Goal: Task Accomplishment & Management: Manage account settings

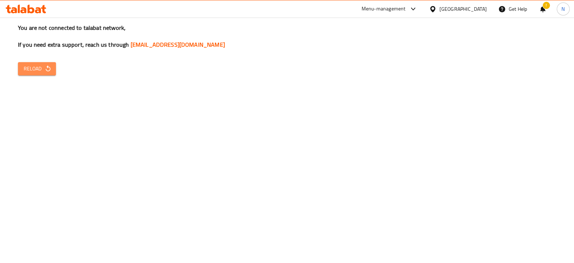
click at [43, 64] on span "Reload" at bounding box center [37, 68] width 27 height 9
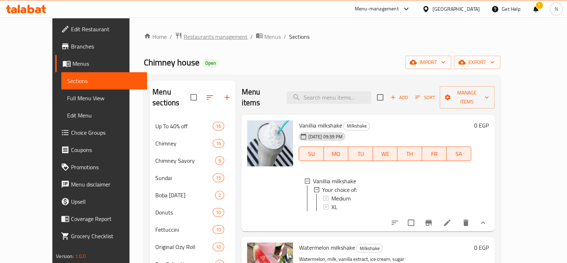
click at [184, 38] on span "Restaurants management" at bounding box center [216, 36] width 64 height 9
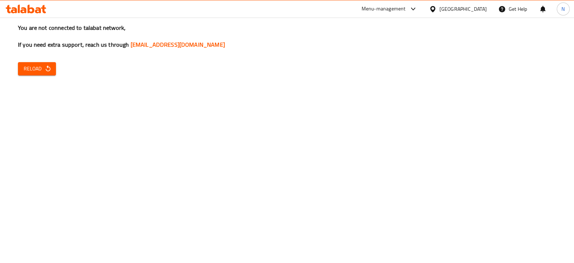
click at [24, 64] on span "Reload" at bounding box center [37, 68] width 27 height 9
click at [32, 68] on span "Reload" at bounding box center [37, 68] width 27 height 9
click at [42, 70] on span "Reload" at bounding box center [37, 68] width 27 height 9
click at [26, 70] on span "Reload" at bounding box center [37, 68] width 27 height 9
click at [47, 73] on span "Reload" at bounding box center [37, 68] width 27 height 9
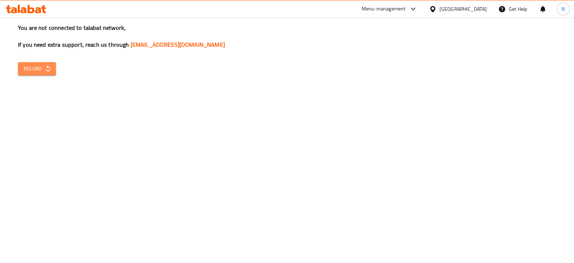
click at [30, 71] on span "Reload" at bounding box center [37, 68] width 27 height 9
click at [35, 71] on span "Reload" at bounding box center [37, 68] width 27 height 9
click at [42, 73] on button "Reload" at bounding box center [37, 68] width 38 height 13
click at [47, 69] on icon "button" at bounding box center [47, 68] width 7 height 7
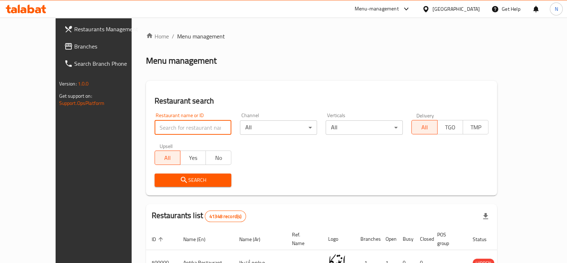
click at [171, 129] on input "search" at bounding box center [193, 127] width 77 height 14
type input "695406"
click button "Search" at bounding box center [193, 179] width 77 height 13
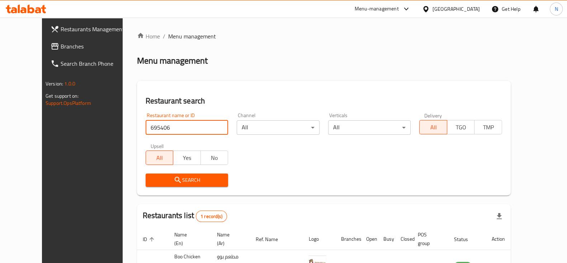
scroll to position [52, 0]
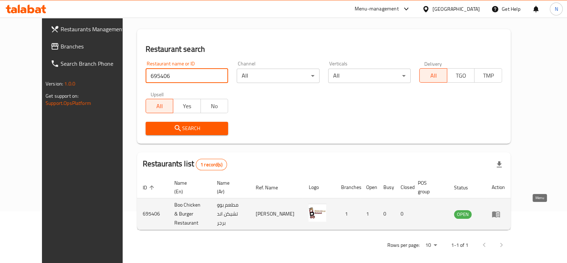
click at [505, 211] on link "enhanced table" at bounding box center [498, 213] width 13 height 9
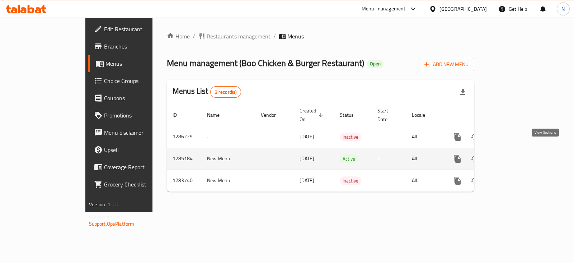
click at [513, 154] on icon "enhanced table" at bounding box center [509, 158] width 9 height 9
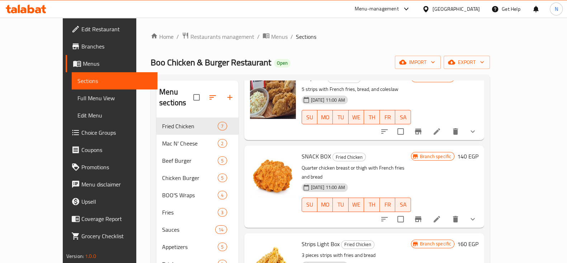
scroll to position [223, 0]
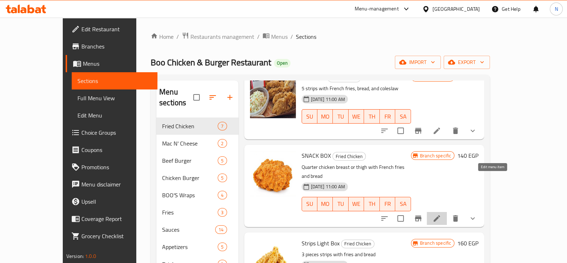
click at [441, 214] on icon at bounding box center [437, 218] width 9 height 9
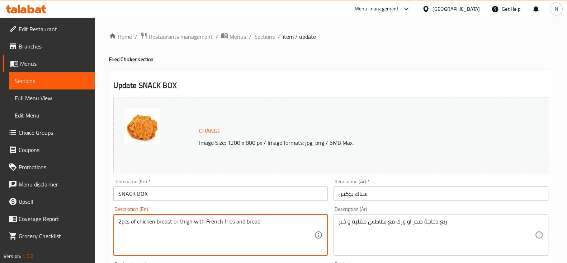
type textarea "2pcs of chicken breast or thigh with French fries and bread"
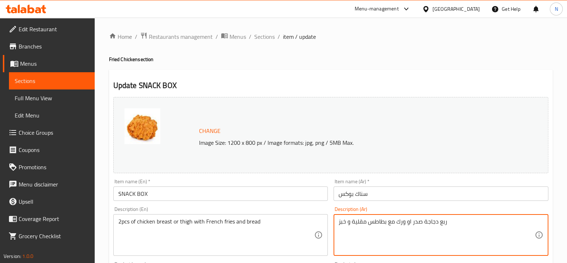
drag, startPoint x: 448, startPoint y: 222, endPoint x: 424, endPoint y: 222, distance: 24.0
type textarea "قطعتين صدر او ورك مع بطاطس مقلية و خبز"
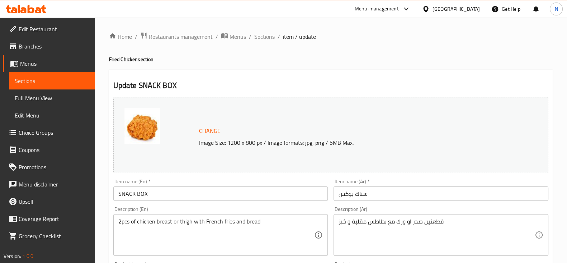
click at [305, 204] on div "Description (En) 2pcs of chicken breast or thigh with French fries and bread De…" at bounding box center [220, 230] width 221 height 55
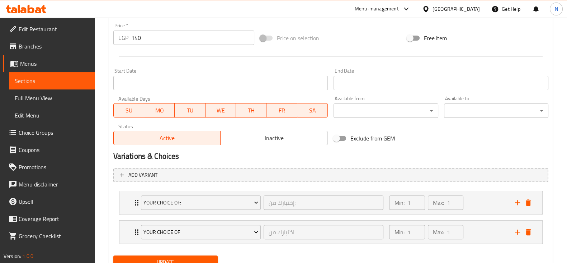
scroll to position [296, 0]
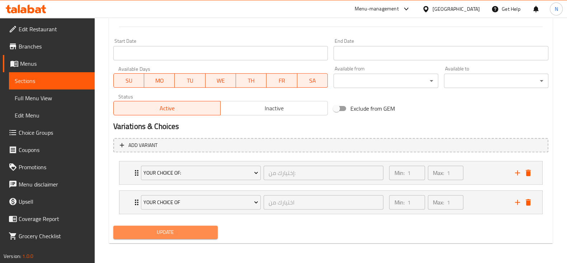
click at [179, 231] on span "Update" at bounding box center [165, 231] width 93 height 9
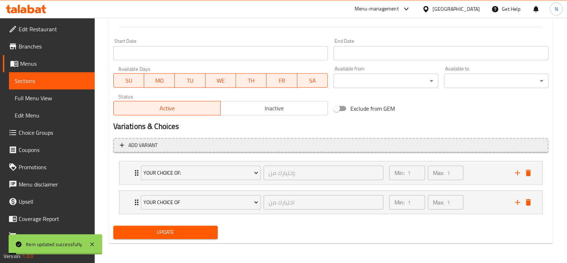
scroll to position [0, 0]
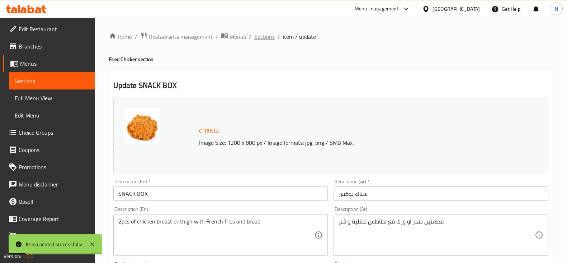
click at [266, 41] on span "Sections" at bounding box center [264, 36] width 20 height 9
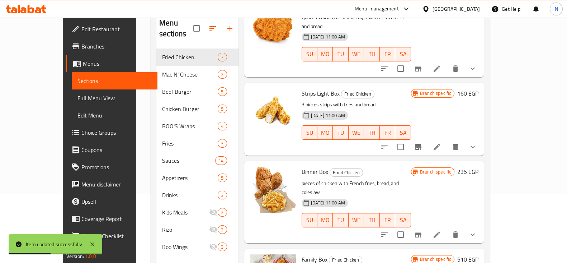
scroll to position [100, 0]
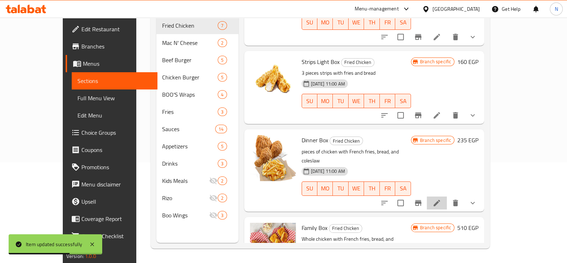
click at [447, 196] on li at bounding box center [437, 202] width 20 height 13
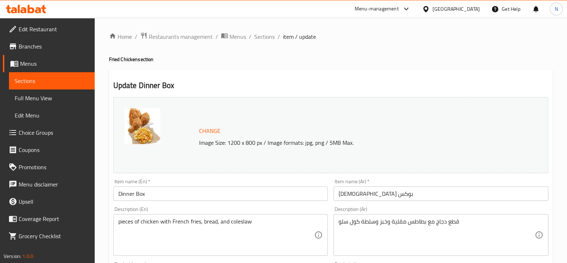
click at [117, 221] on div "pieces of chicken with French fries, bread, and coleslaw Description (En)" at bounding box center [220, 235] width 215 height 42
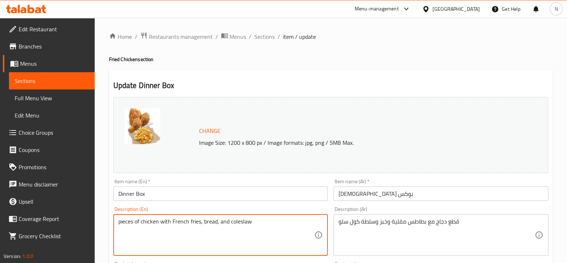
click at [119, 222] on textarea "pieces of chicken with French fries, bread, and coleslaw" at bounding box center [216, 235] width 196 height 34
type textarea "3 pieces of chicken with French fries, bread, and coleslaw"
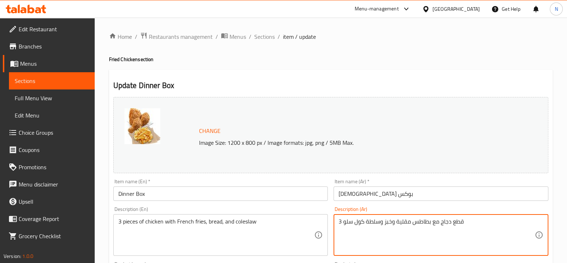
type textarea "قطع دجاج مع بطاطس مقلية وخبز وسلطة كول سلو 3"
click at [311, 211] on div "Description (En) 3 pieces of chicken with French fries, bread, and coleslaw Des…" at bounding box center [220, 230] width 215 height 49
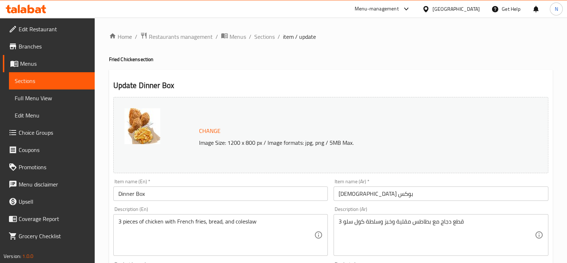
scroll to position [266, 0]
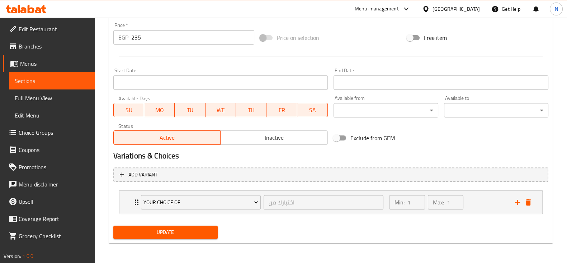
click at [195, 228] on span "Update" at bounding box center [165, 231] width 93 height 9
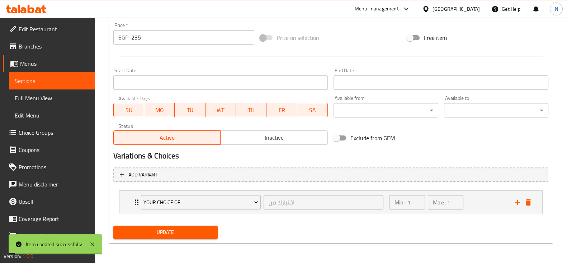
scroll to position [0, 0]
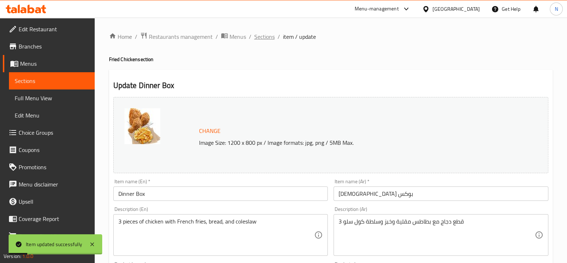
click at [267, 32] on span "Sections" at bounding box center [264, 36] width 20 height 9
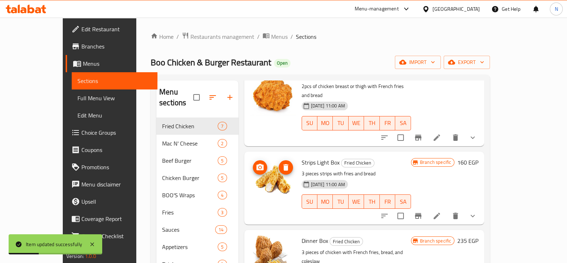
scroll to position [100, 0]
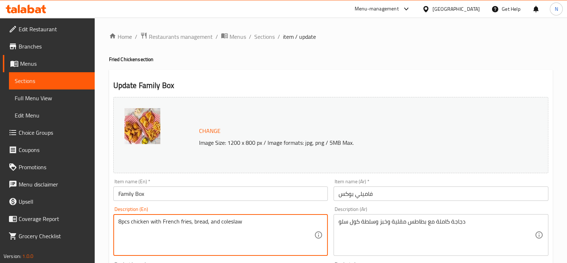
type textarea "8pcs chicken with French fries, bread, and coleslaw"
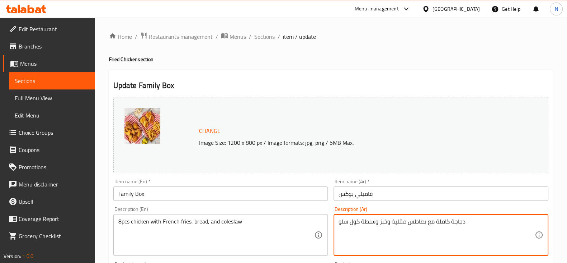
drag, startPoint x: 468, startPoint y: 222, endPoint x: 451, endPoint y: 222, distance: 17.2
drag, startPoint x: 436, startPoint y: 221, endPoint x: 467, endPoint y: 221, distance: 31.6
click at [468, 221] on textarea "دجاجة كاملة مع بطاطس مقلية وخبز وسلطة كول سلو" at bounding box center [437, 235] width 196 height 34
type textarea "8 قطع مع بطاطس مقلية وخبز وسلطة كول سلو"
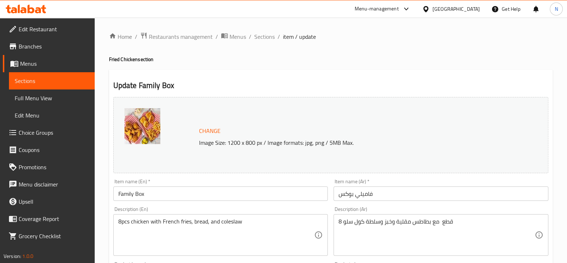
click at [334, 207] on div "Description (Ar) 8 قطع مع بطاطس مقلية وخبز وسلطة كول سلو Description (Ar)" at bounding box center [441, 230] width 215 height 49
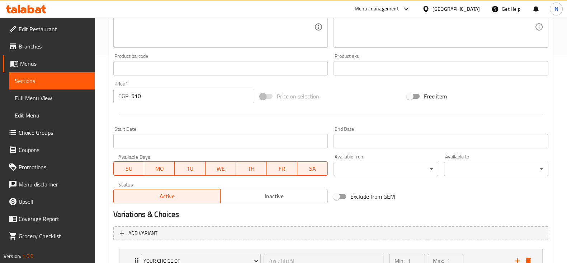
scroll to position [266, 0]
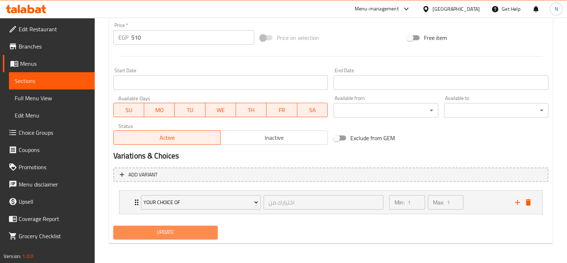
click at [191, 237] on button "Update" at bounding box center [165, 231] width 104 height 13
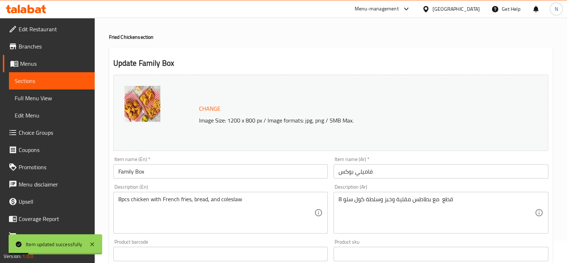
scroll to position [0, 0]
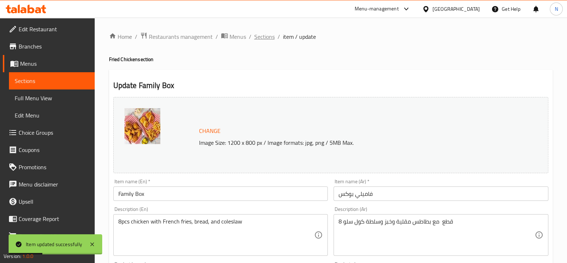
click at [266, 39] on span "Sections" at bounding box center [264, 36] width 20 height 9
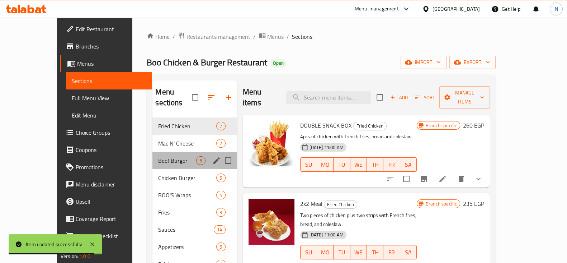
click at [164, 157] on div "Beef Burger 5" at bounding box center [194, 160] width 84 height 17
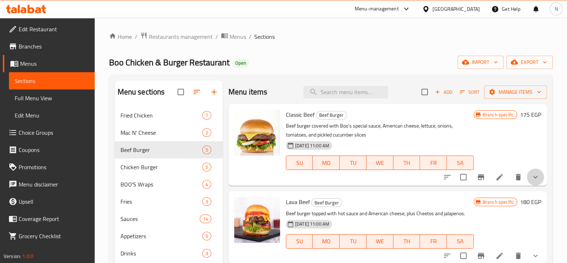
click at [536, 174] on button "show more" at bounding box center [535, 176] width 17 height 17
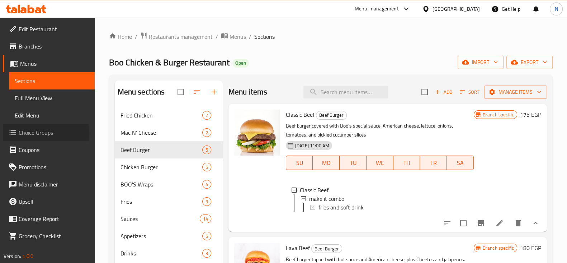
click at [38, 133] on span "Choice Groups" at bounding box center [54, 132] width 70 height 9
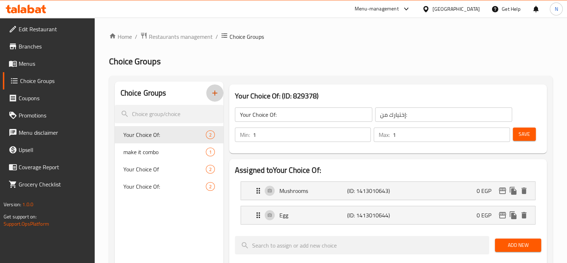
click at [213, 91] on icon "button" at bounding box center [215, 93] width 9 height 9
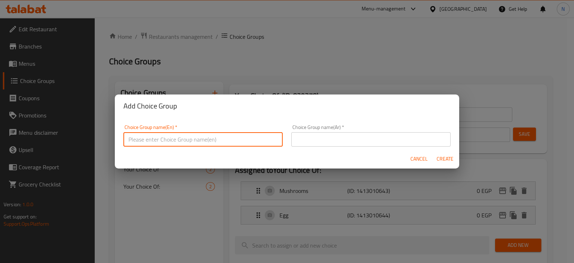
click at [192, 136] on input "text" at bounding box center [202, 139] width 159 height 14
type input "ة"
type input "make it double"
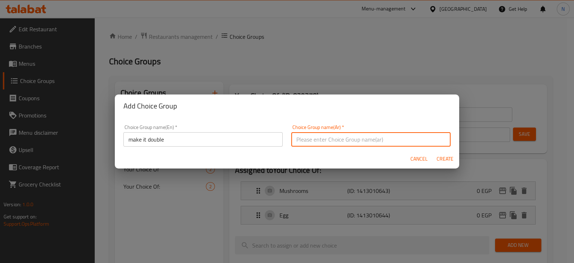
click at [310, 142] on input "text" at bounding box center [370, 139] width 159 height 14
type input "دابل"
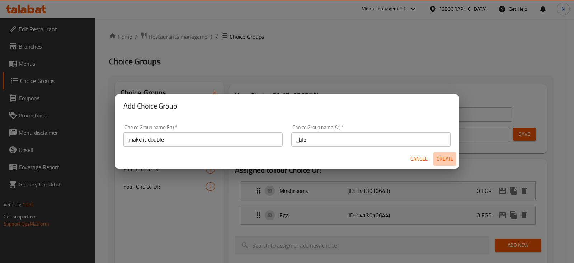
click at [445, 160] on span "Create" at bounding box center [444, 158] width 17 height 9
type input "make it double"
type input "دابل"
type input "0"
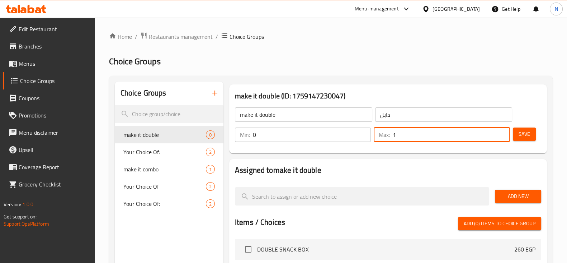
type input "1"
click at [502, 130] on input "1" at bounding box center [451, 134] width 117 height 14
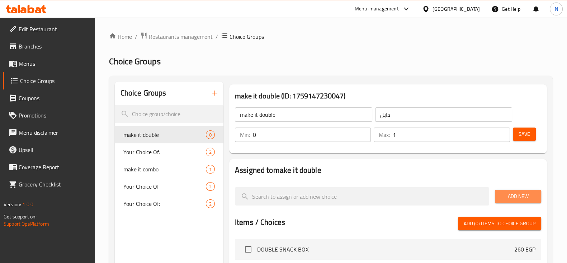
click at [518, 194] on span "Add New" at bounding box center [518, 196] width 35 height 9
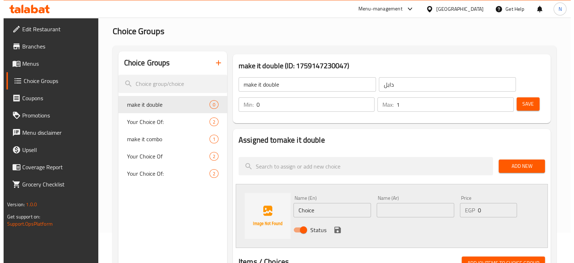
scroll to position [30, 0]
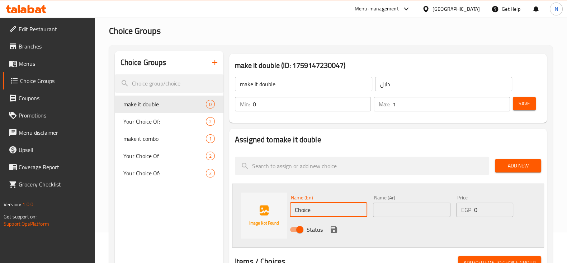
click at [318, 205] on input "Choice" at bounding box center [328, 209] width 77 height 14
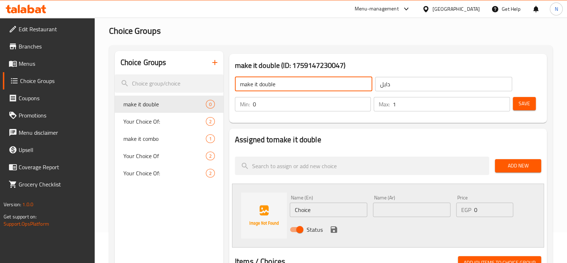
click at [300, 85] on input "make it double" at bounding box center [303, 84] width 137 height 14
type input "m"
type input "غ"
type input "your choice of size"
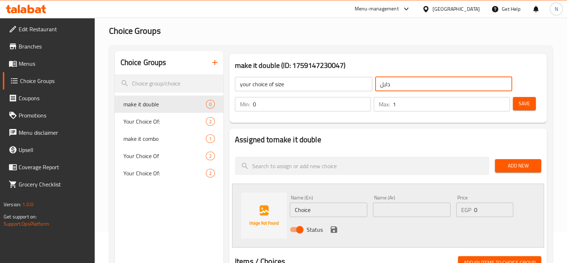
drag, startPoint x: 397, startPoint y: 85, endPoint x: 377, endPoint y: 86, distance: 20.5
click at [377, 86] on input "دابل" at bounding box center [443, 84] width 137 height 14
type input "h"
type input "اختيارك من الحجم"
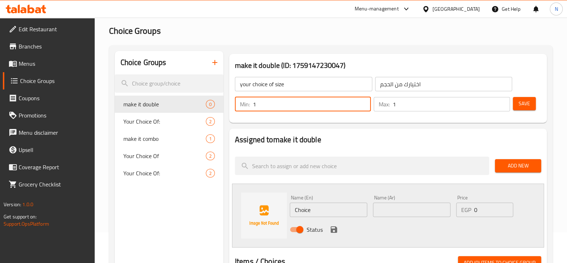
type input "1"
click at [363, 99] on input "1" at bounding box center [312, 104] width 118 height 14
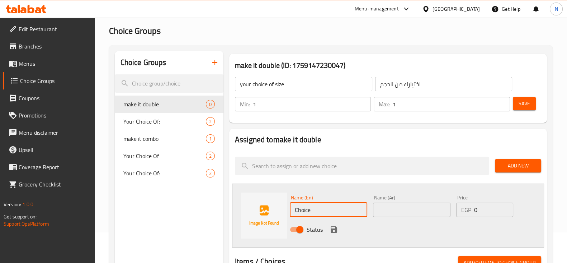
click at [320, 208] on input "Choice" at bounding box center [328, 209] width 77 height 14
type input "س"
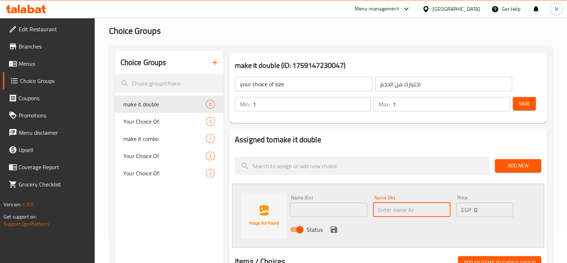
click at [404, 213] on input "text" at bounding box center [411, 209] width 77 height 14
type input "سينجل (140جرام)"
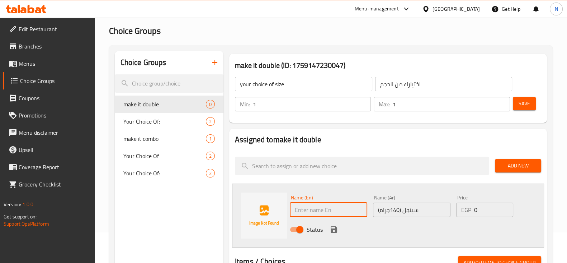
click at [330, 210] on input "text" at bounding box center [328, 209] width 77 height 14
type input "single(140gram)"
click at [330, 232] on icon "save" at bounding box center [334, 229] width 9 height 9
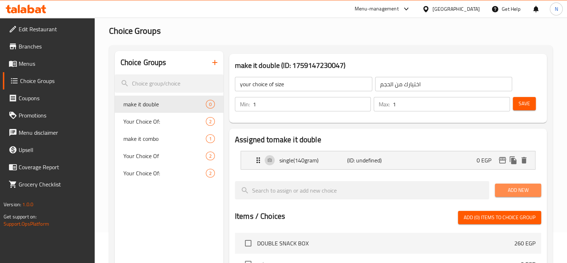
click at [506, 191] on span "Add New" at bounding box center [518, 189] width 35 height 9
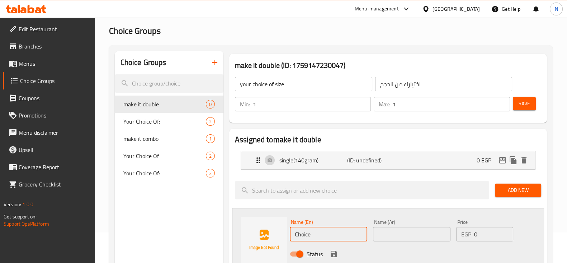
click at [310, 233] on input "Choice" at bounding box center [328, 234] width 77 height 14
click at [312, 234] on input "doublr(280gram)" at bounding box center [328, 234] width 77 height 14
click at [310, 233] on input "doublr(280gram)" at bounding box center [328, 234] width 77 height 14
type input "double(280gram)"
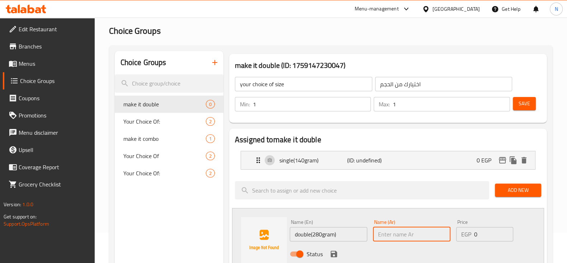
click at [389, 236] on input "text" at bounding box center [411, 234] width 77 height 14
type input "دابل(280 جرام)"
click at [389, 248] on div "Status" at bounding box center [412, 253] width 250 height 19
click at [490, 232] on input "0" at bounding box center [493, 234] width 39 height 14
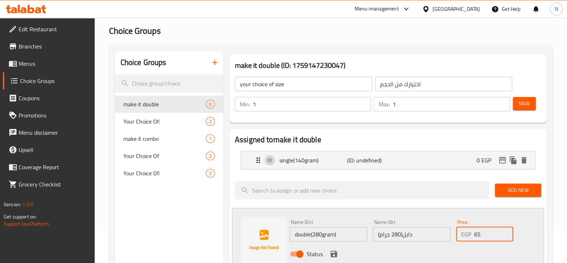
type input "65"
click at [400, 255] on div "Status" at bounding box center [412, 253] width 250 height 19
click at [333, 252] on icon "save" at bounding box center [334, 253] width 9 height 9
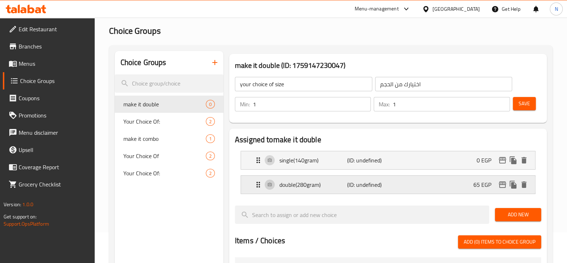
click at [291, 188] on p "double(280gram)" at bounding box center [313, 184] width 68 height 9
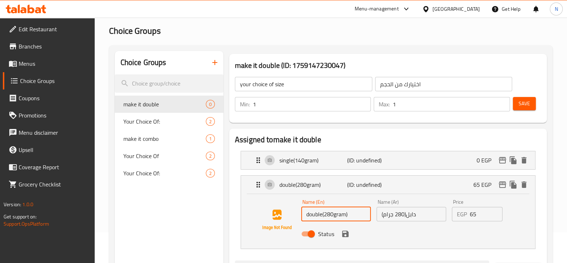
drag, startPoint x: 348, startPoint y: 215, endPoint x: 300, endPoint y: 212, distance: 48.5
click at [300, 212] on div "Name (En) double(280gram) Name (En) Name (Ar) دابل(280 جرام) Name (Ar) Price EG…" at bounding box center [388, 219] width 271 height 49
click at [376, 232] on div "Status" at bounding box center [411, 233] width 226 height 19
click at [350, 235] on button "save" at bounding box center [345, 233] width 11 height 11
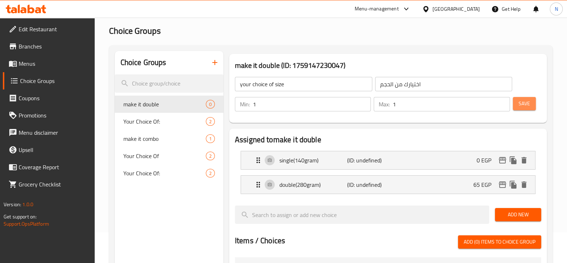
click at [534, 103] on button "Save" at bounding box center [524, 103] width 23 height 13
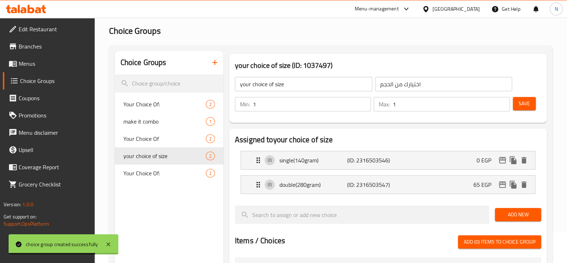
click at [221, 63] on button "button" at bounding box center [214, 62] width 17 height 17
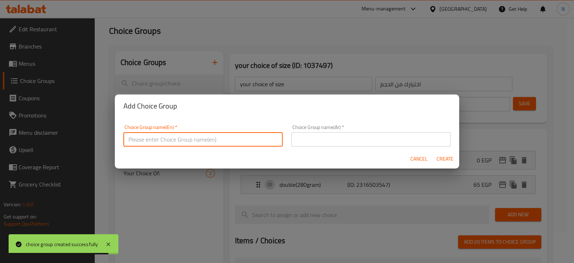
click at [189, 139] on input "text" at bounding box center [202, 139] width 159 height 14
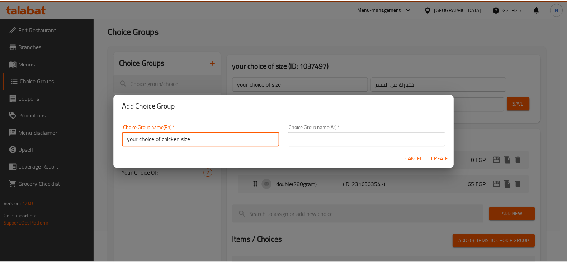
scroll to position [2, 0]
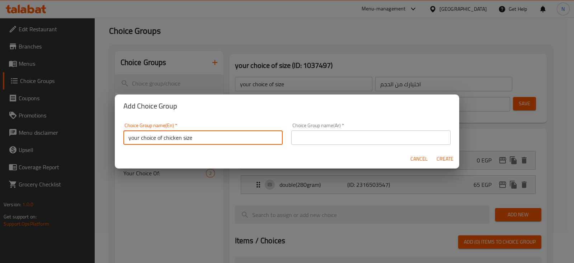
drag, startPoint x: 196, startPoint y: 140, endPoint x: 122, endPoint y: 144, distance: 73.3
click at [122, 144] on div "Choice Group name(En)   * your choice of chicken size Choice Group name(En) *" at bounding box center [203, 133] width 168 height 30
type input "your choice of chicken size"
paste input "اختيارك لحجم الدجاج"
click at [401, 134] on input "اختيارك لحجم الدجاج" at bounding box center [370, 137] width 159 height 14
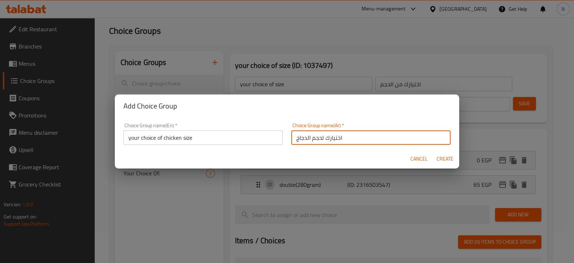
type input "اختيارك لحجم الدجاج"
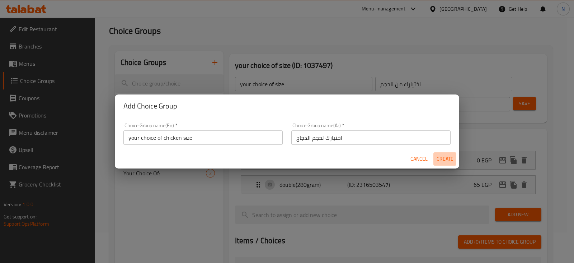
click at [446, 159] on span "Create" at bounding box center [444, 158] width 17 height 9
type input "your choice of chicken size"
type input "اختيارك لحجم الدجاج"
type input "0"
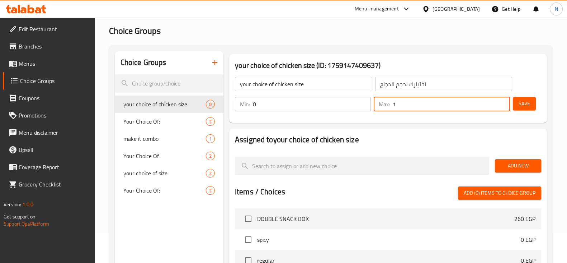
type input "1"
click at [504, 101] on input "1" at bounding box center [451, 104] width 117 height 14
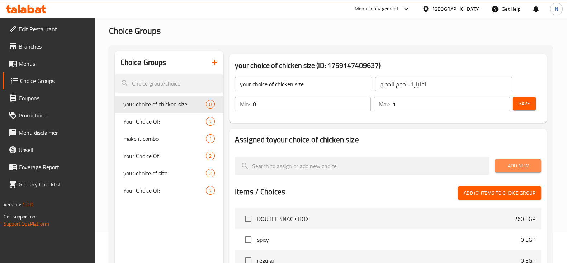
click at [508, 167] on span "Add New" at bounding box center [518, 165] width 35 height 9
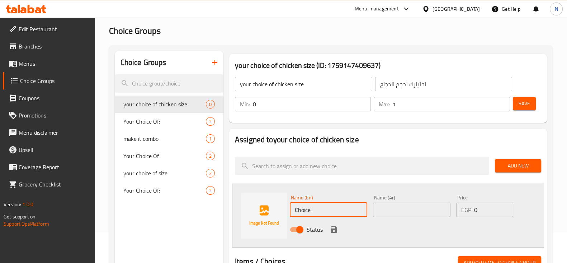
click at [341, 204] on input "Choice" at bounding box center [328, 209] width 77 height 14
type input "double"
click at [384, 208] on input "text" at bounding box center [411, 209] width 77 height 14
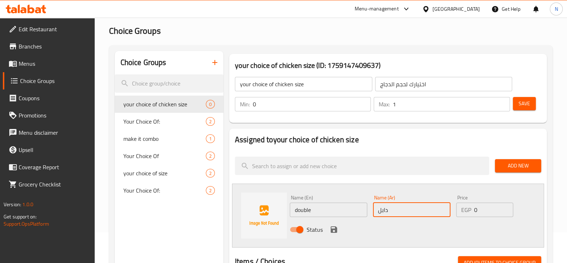
type input "دابل"
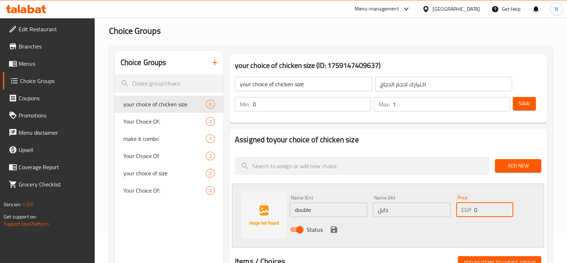
click at [479, 208] on input "0" at bounding box center [493, 209] width 39 height 14
type input "45"
drag, startPoint x: 328, startPoint y: 223, endPoint x: 332, endPoint y: 226, distance: 4.4
click at [332, 226] on div "Status" at bounding box center [412, 229] width 250 height 19
click at [332, 226] on icon "save" at bounding box center [334, 229] width 9 height 9
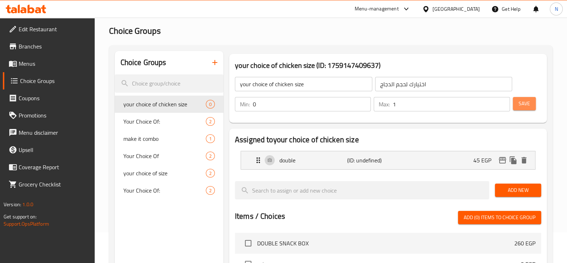
click at [524, 107] on span "Save" at bounding box center [524, 103] width 11 height 9
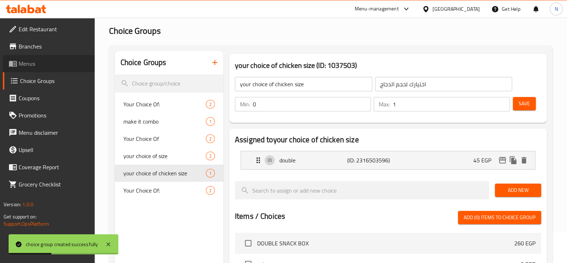
click at [48, 67] on span "Menus" at bounding box center [54, 63] width 70 height 9
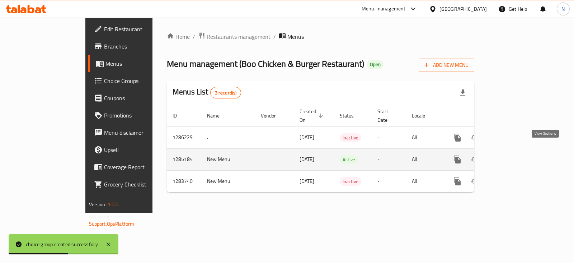
click at [513, 155] on icon "enhanced table" at bounding box center [509, 159] width 9 height 9
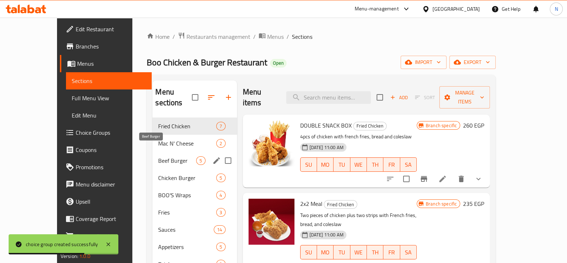
click at [158, 156] on span "Beef Burger" at bounding box center [177, 160] width 38 height 9
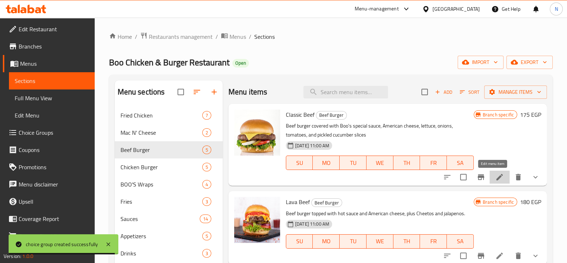
click at [496, 176] on icon at bounding box center [499, 177] width 9 height 9
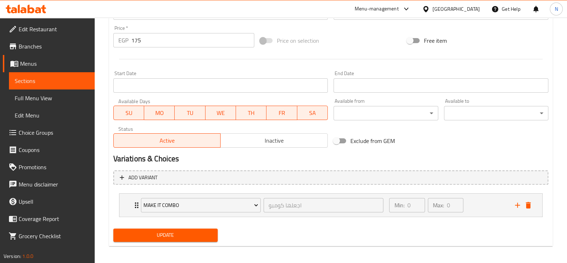
scroll to position [266, 0]
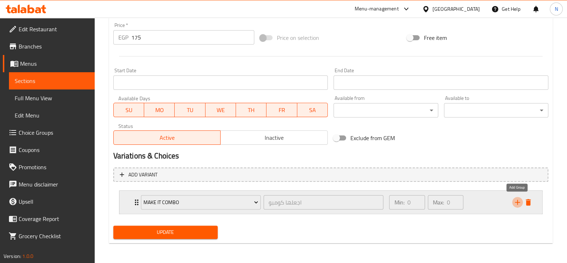
click at [519, 200] on icon "add" at bounding box center [517, 202] width 9 height 9
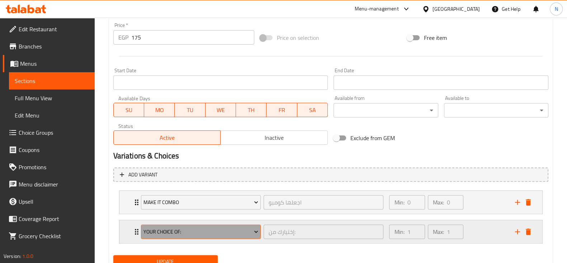
click at [248, 237] on button "Your Choice Of:" at bounding box center [201, 231] width 120 height 14
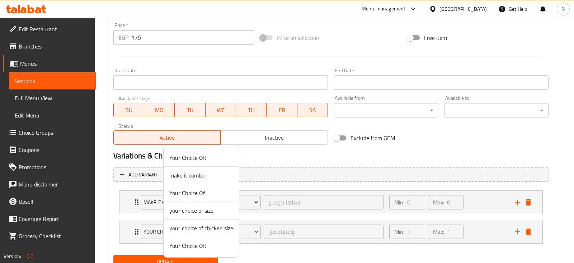
click at [205, 212] on span "your choice of size" at bounding box center [201, 210] width 64 height 9
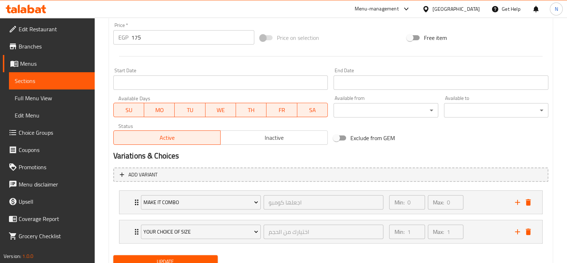
scroll to position [296, 0]
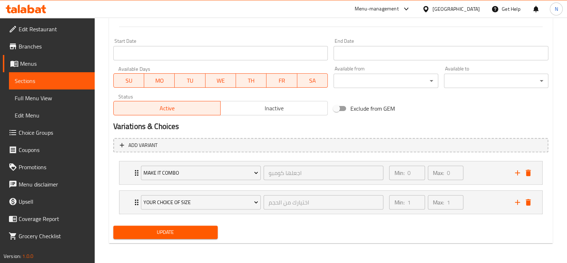
drag, startPoint x: 204, startPoint y: 224, endPoint x: 206, endPoint y: 230, distance: 5.8
click at [206, 230] on div "Update" at bounding box center [165, 231] width 110 height 19
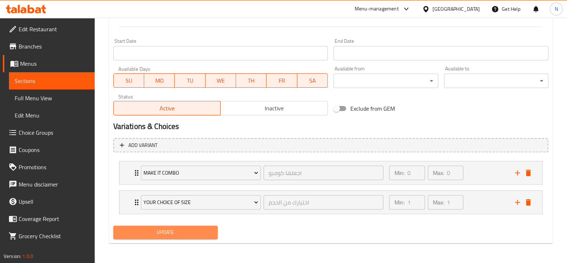
click at [206, 230] on span "Update" at bounding box center [165, 231] width 93 height 9
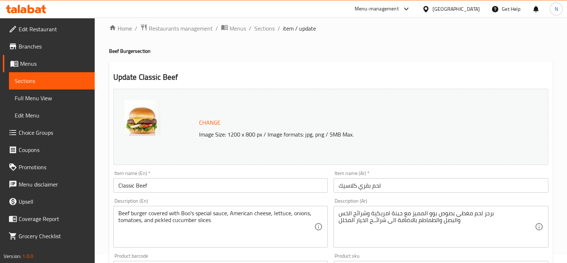
scroll to position [0, 0]
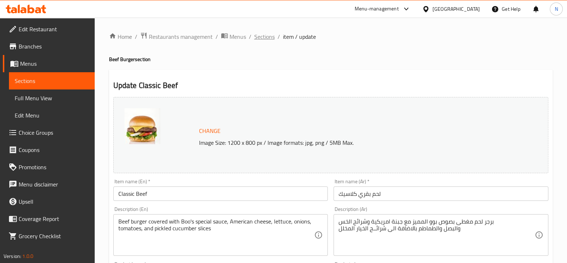
click at [265, 36] on span "Sections" at bounding box center [264, 36] width 20 height 9
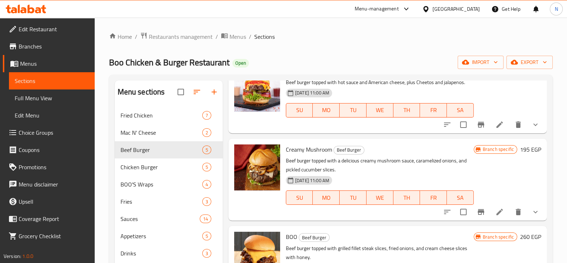
scroll to position [97, 0]
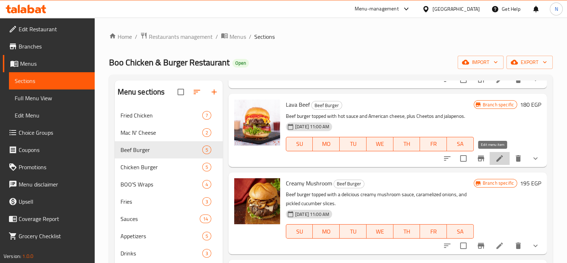
click at [495, 156] on icon at bounding box center [499, 158] width 9 height 9
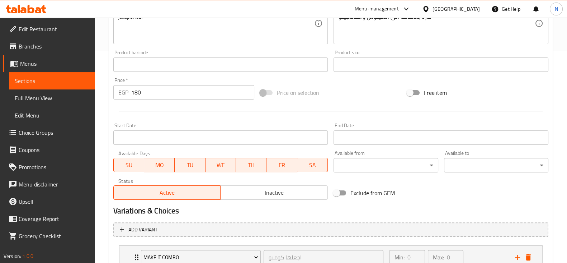
scroll to position [266, 0]
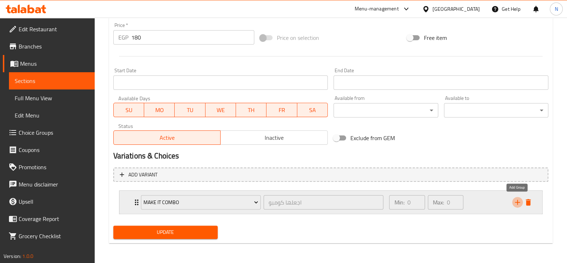
click at [517, 202] on icon "add" at bounding box center [517, 201] width 5 height 5
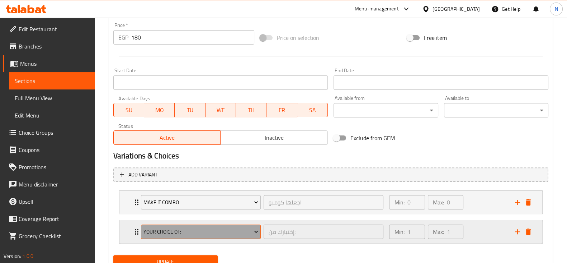
click at [214, 232] on span "Your Choice Of:" at bounding box center [200, 231] width 115 height 9
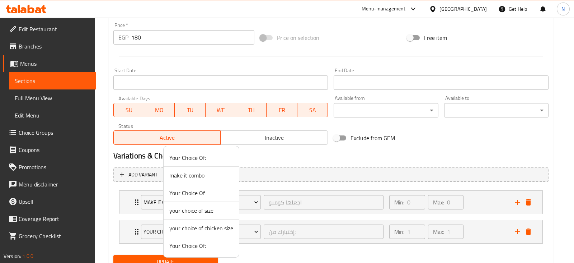
click at [212, 207] on span "your choice of size" at bounding box center [201, 210] width 64 height 9
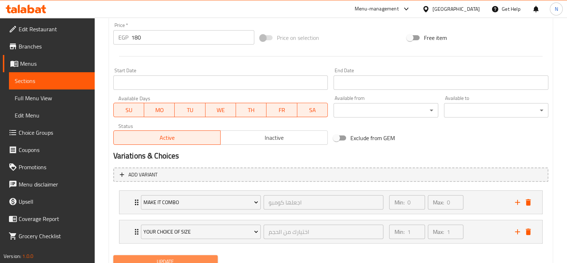
click at [201, 255] on button "Update" at bounding box center [165, 261] width 104 height 13
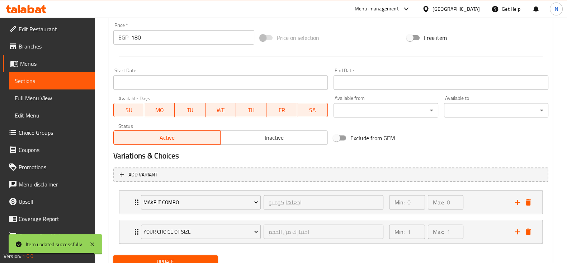
scroll to position [0, 0]
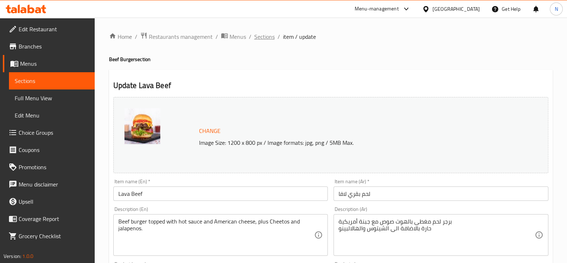
click at [261, 38] on span "Sections" at bounding box center [264, 36] width 20 height 9
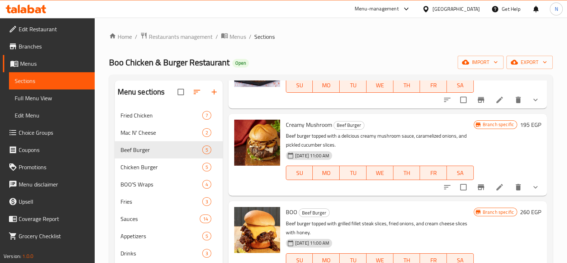
scroll to position [156, 0]
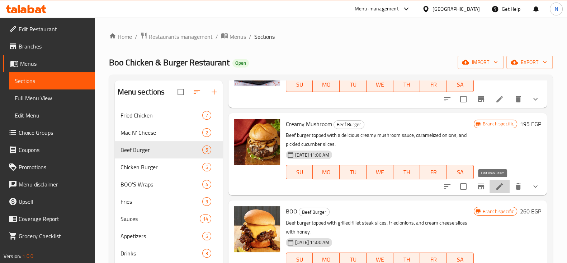
click at [495, 183] on icon at bounding box center [499, 186] width 9 height 9
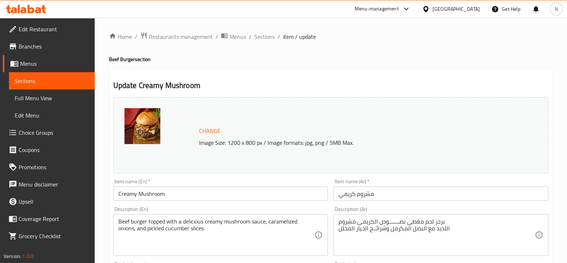
scroll to position [266, 0]
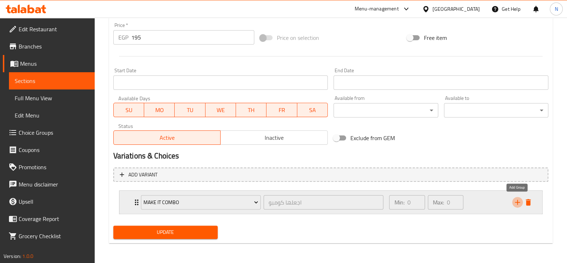
click at [517, 203] on icon "add" at bounding box center [517, 202] width 9 height 9
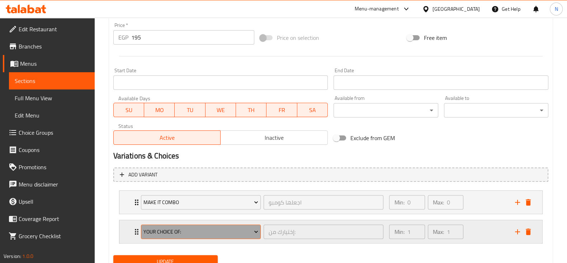
click at [249, 229] on span "Your Choice Of:" at bounding box center [200, 231] width 115 height 9
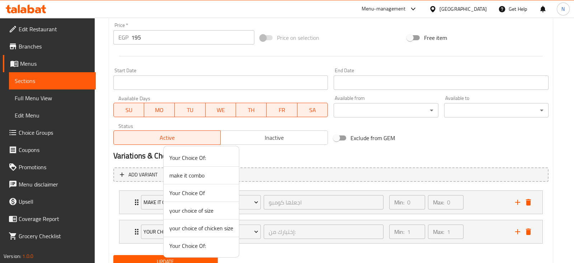
click at [215, 212] on span "your choice of size" at bounding box center [201, 210] width 64 height 9
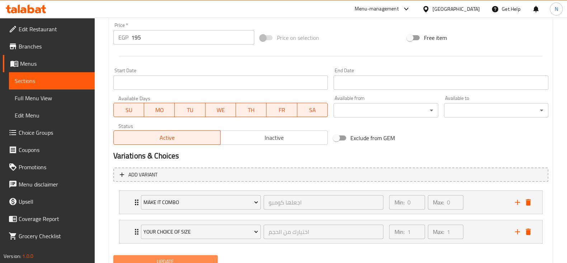
click at [204, 260] on span "Update" at bounding box center [165, 261] width 93 height 9
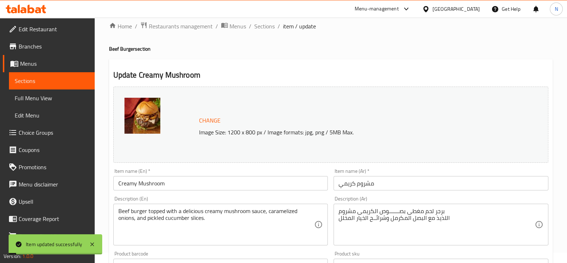
scroll to position [0, 0]
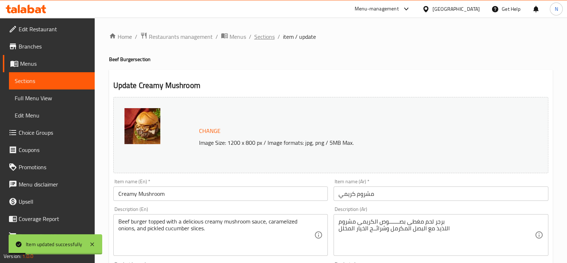
click at [269, 36] on span "Sections" at bounding box center [264, 36] width 20 height 9
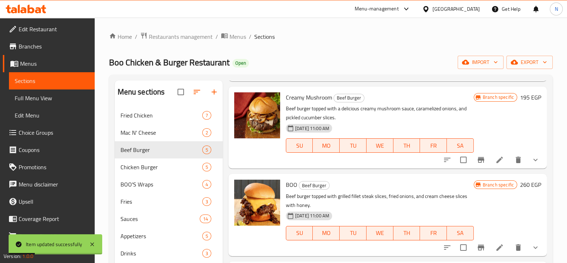
scroll to position [192, 0]
click at [495, 153] on li at bounding box center [500, 159] width 20 height 13
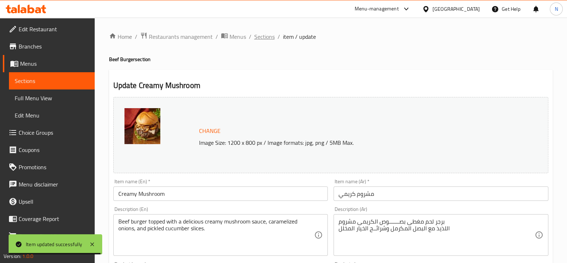
click at [263, 37] on span "Sections" at bounding box center [264, 36] width 20 height 9
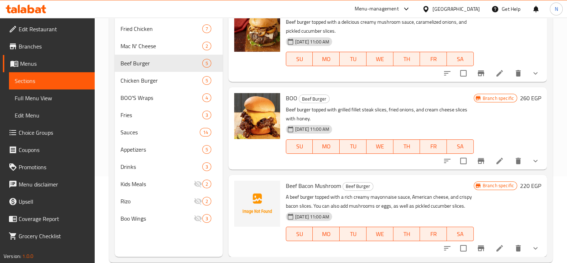
scroll to position [92, 0]
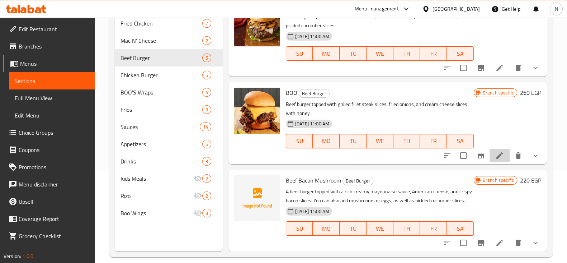
click at [490, 149] on li at bounding box center [500, 155] width 20 height 13
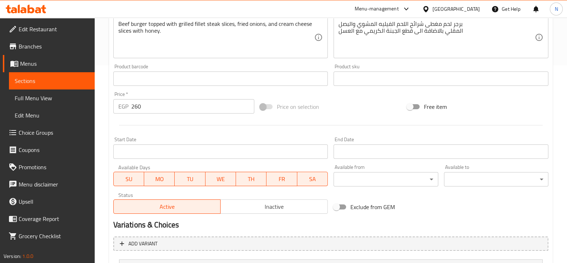
scroll to position [266, 0]
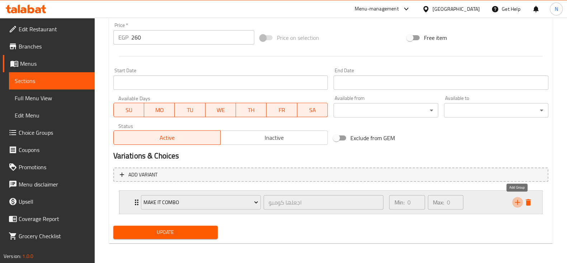
click at [514, 201] on icon "add" at bounding box center [517, 202] width 9 height 9
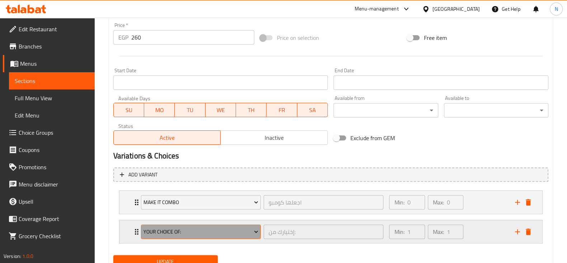
click at [215, 230] on span "Your Choice Of:" at bounding box center [200, 231] width 115 height 9
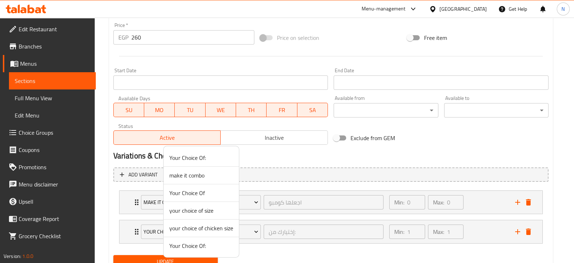
click at [202, 211] on span "your choice of size" at bounding box center [201, 210] width 64 height 9
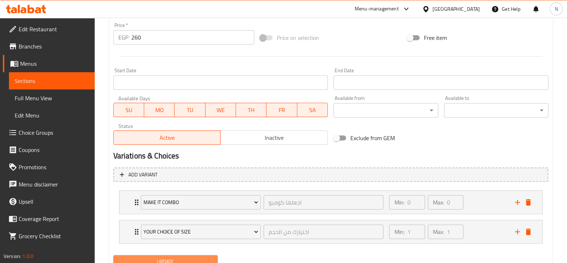
click at [206, 259] on span "Update" at bounding box center [165, 261] width 93 height 9
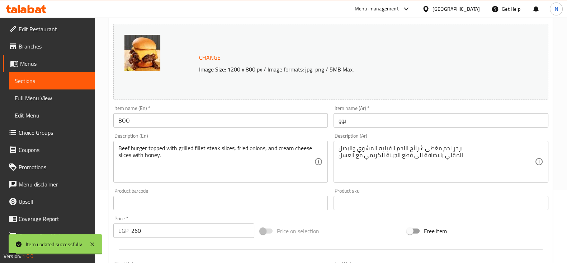
scroll to position [0, 0]
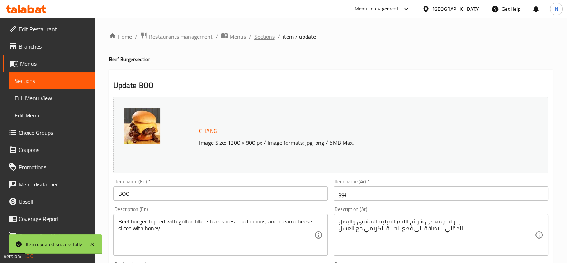
click at [258, 32] on span "Sections" at bounding box center [264, 36] width 20 height 9
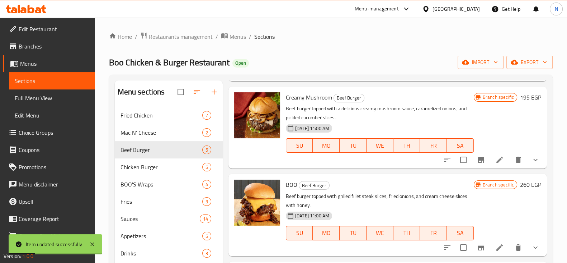
scroll to position [100, 0]
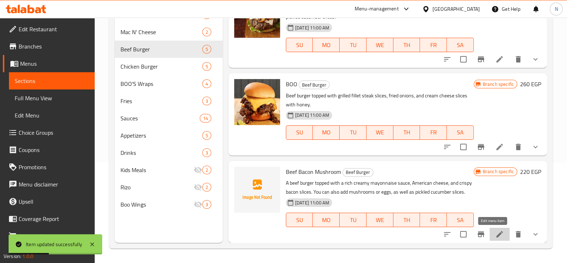
click at [496, 234] on icon at bounding box center [499, 234] width 6 height 6
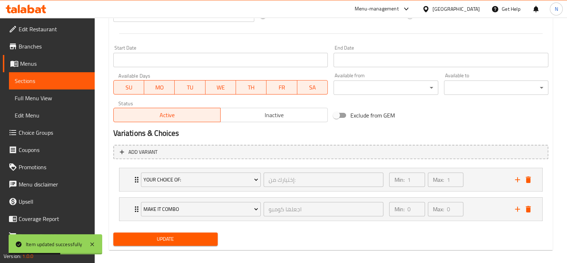
scroll to position [285, 0]
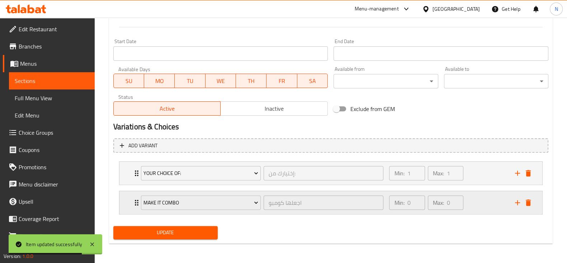
click at [522, 207] on div "make it combo اجعلها كومبو ​ Min: 0 ​ Max: 0 ​" at bounding box center [332, 202] width 401 height 23
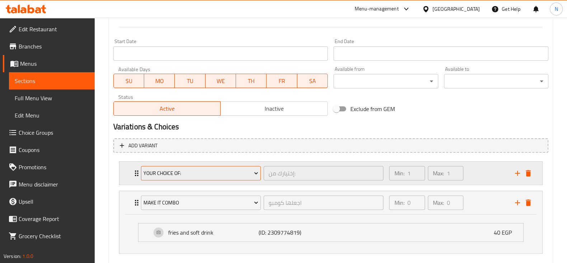
click at [200, 171] on span "Your Choice Of:" at bounding box center [200, 173] width 115 height 9
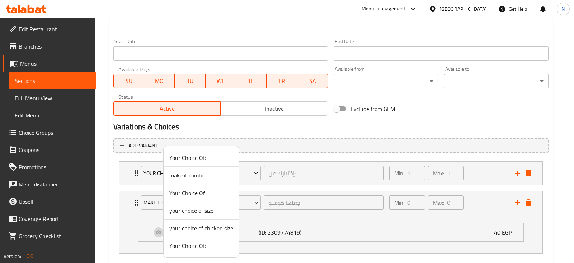
click at [305, 123] on div at bounding box center [287, 131] width 574 height 263
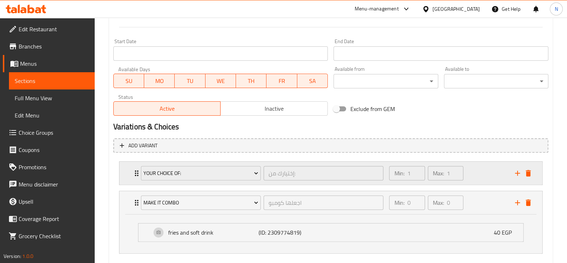
scroll to position [324, 0]
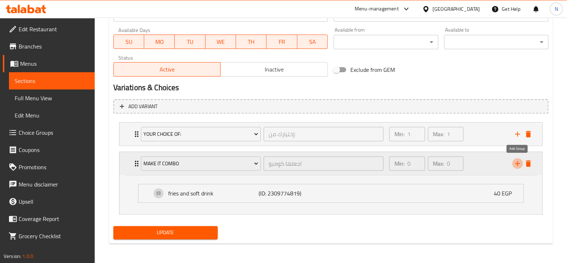
click at [513, 163] on icon "add" at bounding box center [517, 163] width 9 height 9
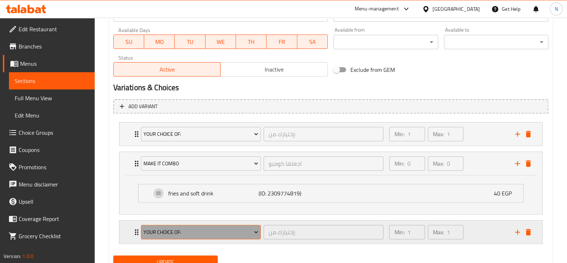
click at [194, 231] on span "Your Choice Of:" at bounding box center [200, 231] width 115 height 9
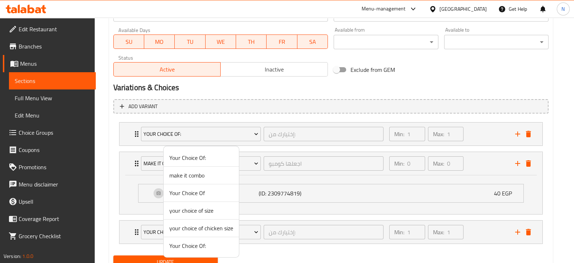
click at [206, 212] on span "your choice of size" at bounding box center [201, 210] width 64 height 9
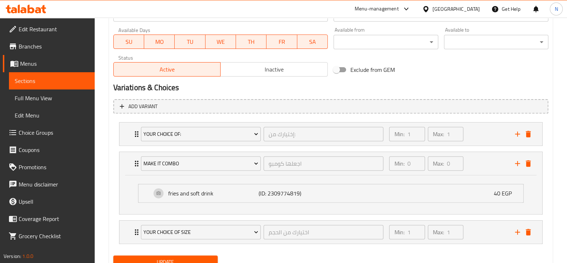
click at [210, 259] on span "Update" at bounding box center [165, 261] width 93 height 9
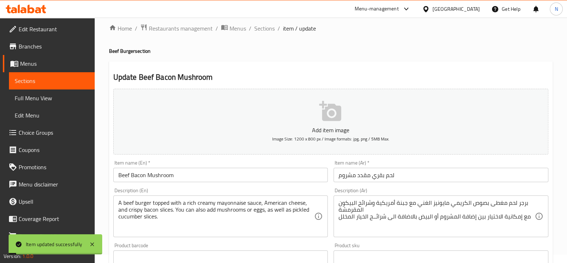
scroll to position [0, 0]
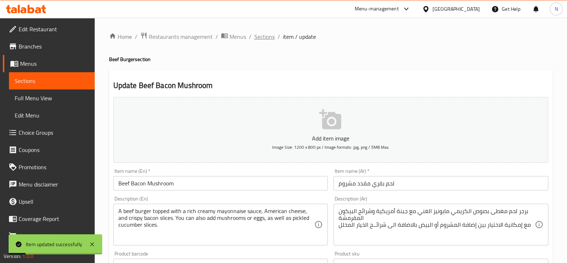
click at [258, 38] on span "Sections" at bounding box center [264, 36] width 20 height 9
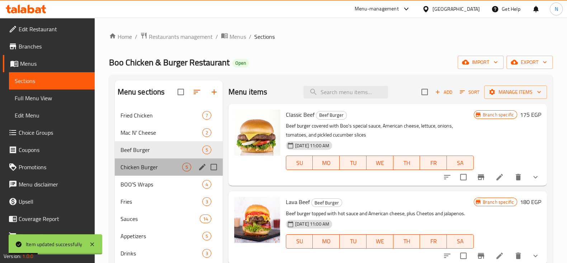
click at [140, 173] on div "Chicken Burger 5" at bounding box center [169, 166] width 108 height 17
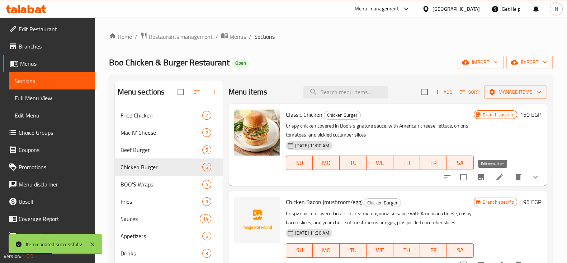
click at [496, 175] on icon at bounding box center [499, 177] width 6 height 6
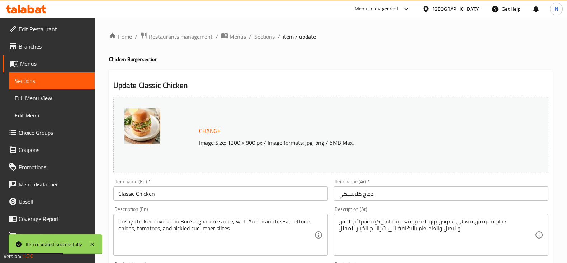
scroll to position [266, 0]
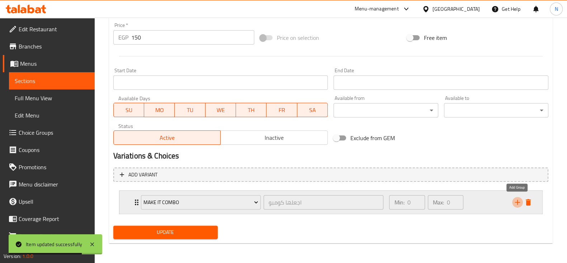
click at [515, 202] on icon "add" at bounding box center [517, 202] width 9 height 9
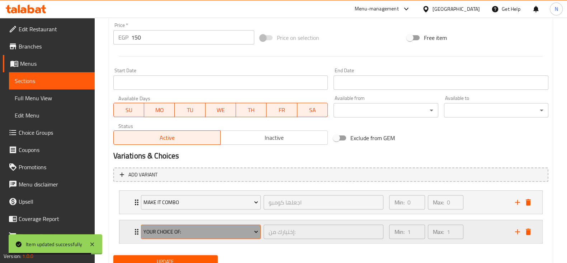
click at [229, 232] on span "Your Choice Of:" at bounding box center [200, 231] width 115 height 9
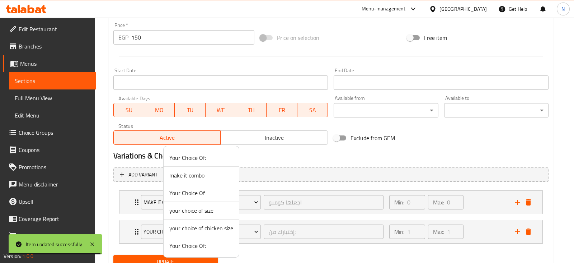
click at [208, 224] on span "your choice of chicken size" at bounding box center [201, 227] width 64 height 9
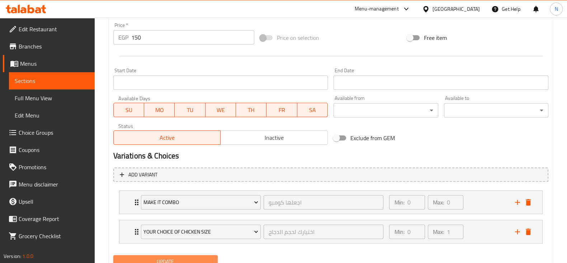
click at [205, 257] on span "Update" at bounding box center [165, 261] width 93 height 9
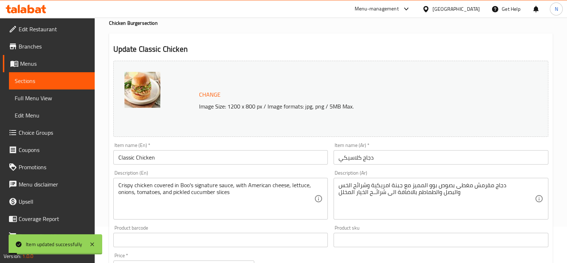
scroll to position [13, 0]
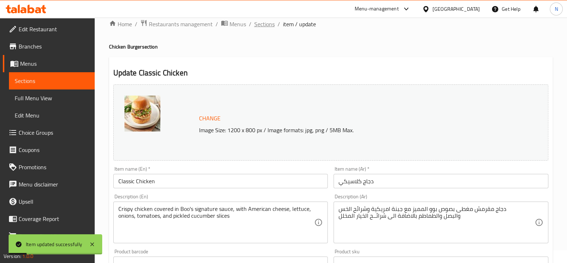
click at [271, 23] on span "Sections" at bounding box center [264, 24] width 20 height 9
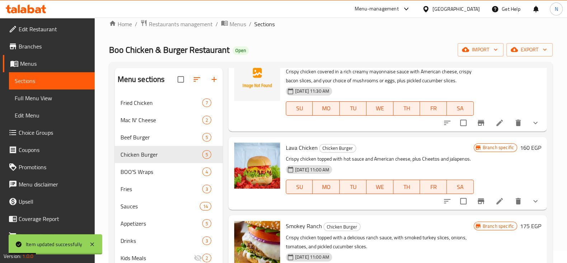
scroll to position [130, 0]
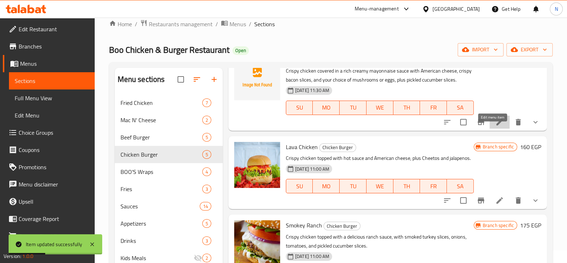
click at [495, 126] on icon at bounding box center [499, 122] width 9 height 9
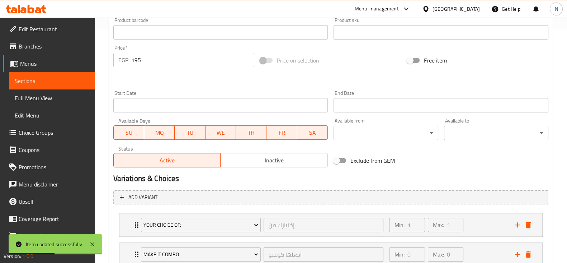
scroll to position [285, 0]
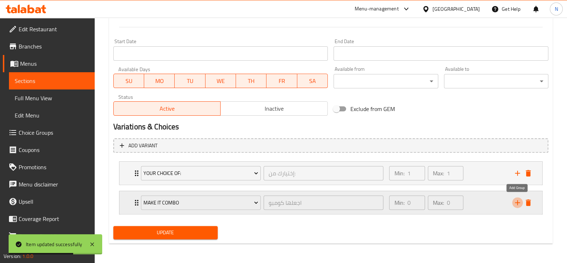
click at [513, 203] on icon "add" at bounding box center [517, 202] width 9 height 9
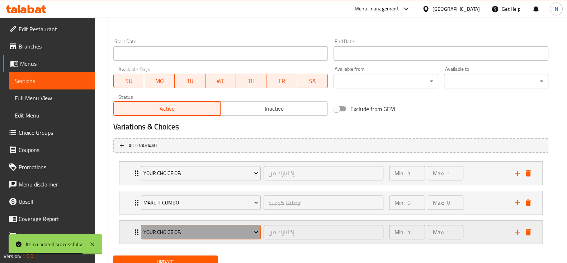
click at [226, 235] on button "Your Choice Of:" at bounding box center [201, 232] width 120 height 14
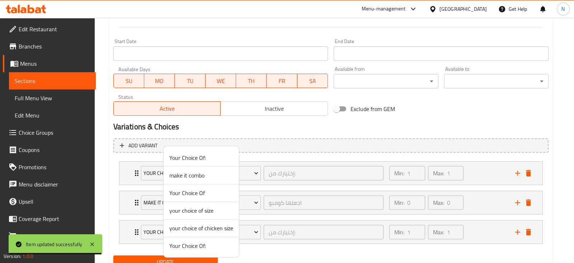
click at [212, 232] on span "your choice of chicken size" at bounding box center [201, 227] width 64 height 9
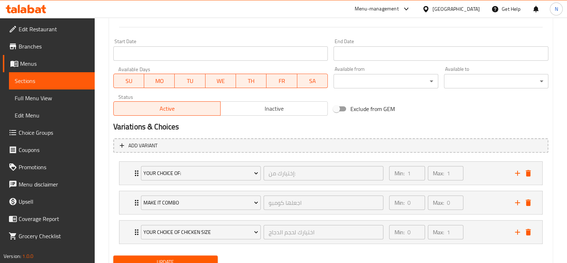
scroll to position [314, 0]
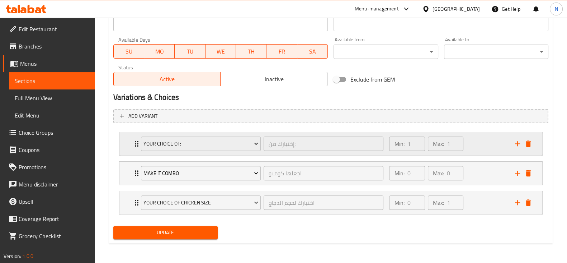
click at [135, 140] on icon "Expand" at bounding box center [136, 143] width 9 height 9
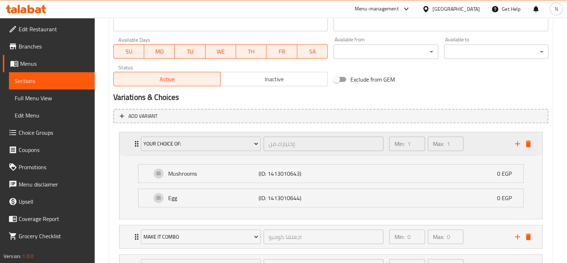
scroll to position [377, 0]
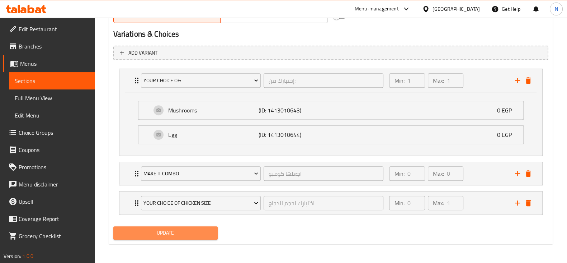
click at [174, 228] on span "Update" at bounding box center [165, 232] width 93 height 9
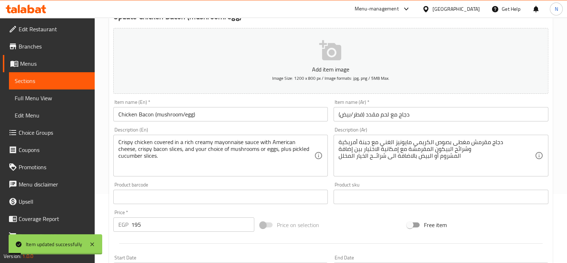
scroll to position [0, 0]
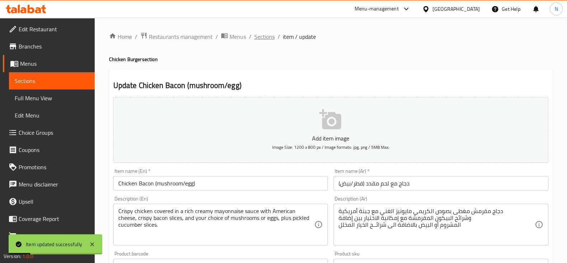
click at [264, 37] on span "Sections" at bounding box center [264, 36] width 20 height 9
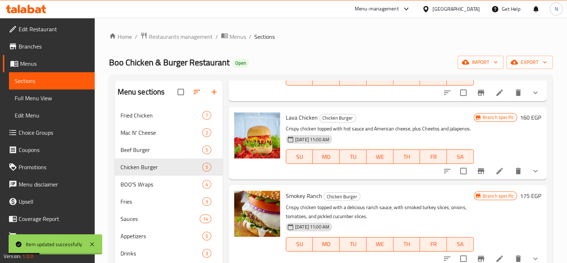
scroll to position [201, 0]
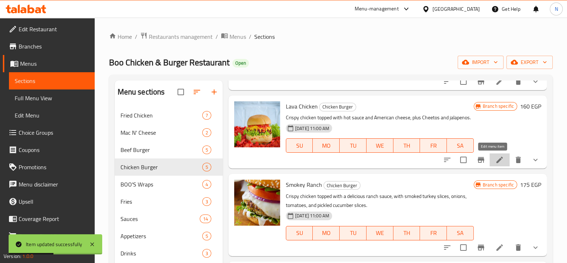
click at [495, 157] on icon at bounding box center [499, 159] width 9 height 9
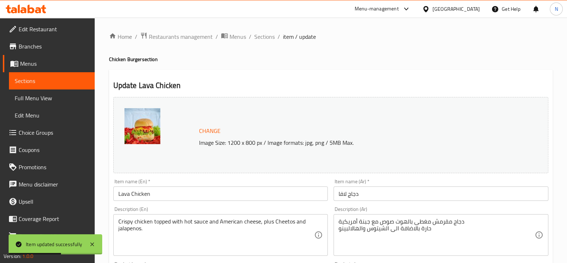
scroll to position [266, 0]
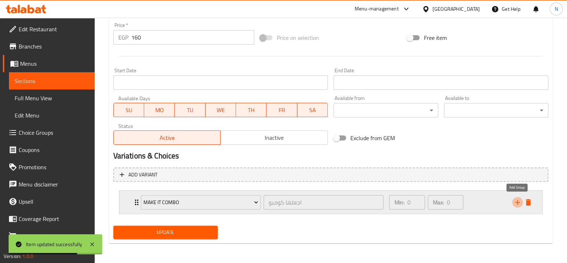
click at [519, 201] on icon "add" at bounding box center [517, 201] width 5 height 5
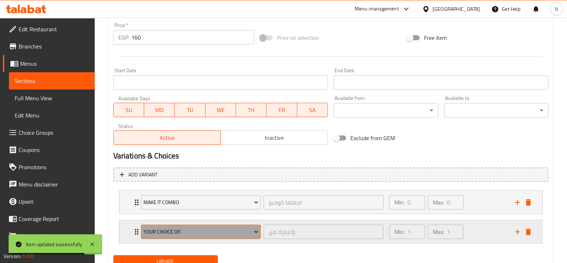
click at [239, 236] on button "Your Choice Of:" at bounding box center [201, 231] width 120 height 14
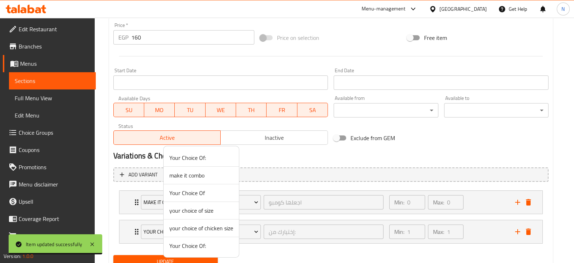
click at [211, 227] on span "your choice of chicken size" at bounding box center [201, 227] width 64 height 9
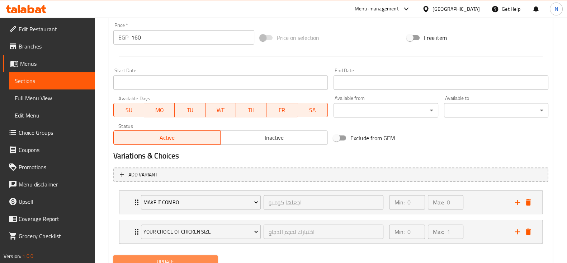
click at [211, 255] on button "Update" at bounding box center [165, 261] width 104 height 13
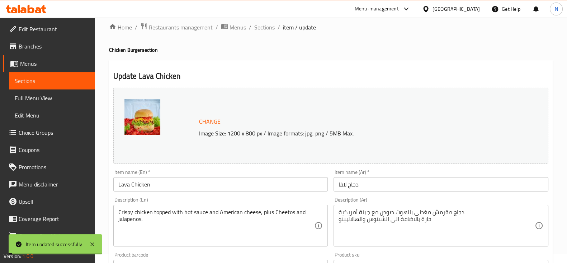
scroll to position [0, 0]
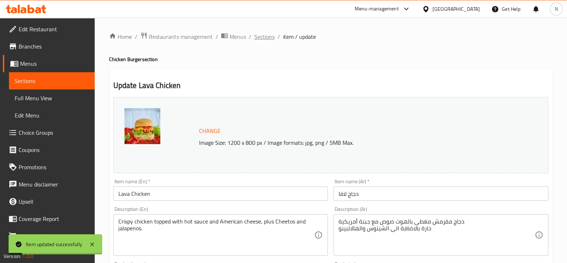
click at [256, 36] on span "Sections" at bounding box center [264, 36] width 20 height 9
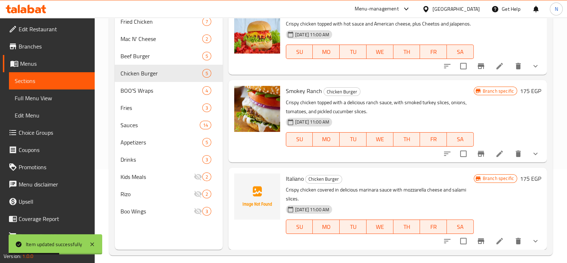
scroll to position [95, 0]
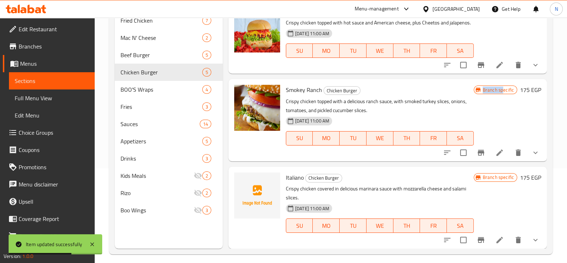
drag, startPoint x: 496, startPoint y: 143, endPoint x: 492, endPoint y: 150, distance: 8.0
click at [492, 150] on div "Smokey Ranch Chicken Burger Crispy chicken topped with a delicious ranch sauce,…" at bounding box center [413, 120] width 261 height 76
click at [495, 150] on icon at bounding box center [499, 152] width 9 height 9
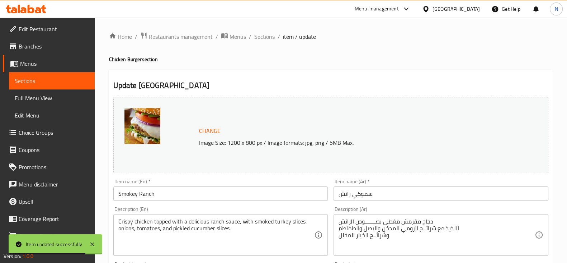
scroll to position [266, 0]
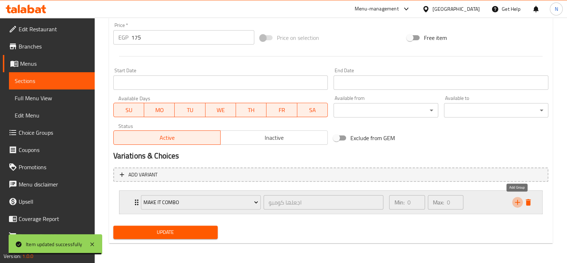
click at [513, 198] on icon "add" at bounding box center [517, 202] width 9 height 9
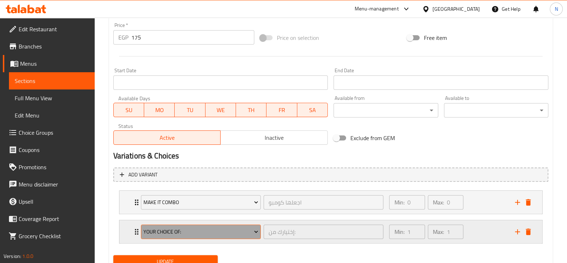
click at [224, 230] on span "Your Choice Of:" at bounding box center [200, 231] width 115 height 9
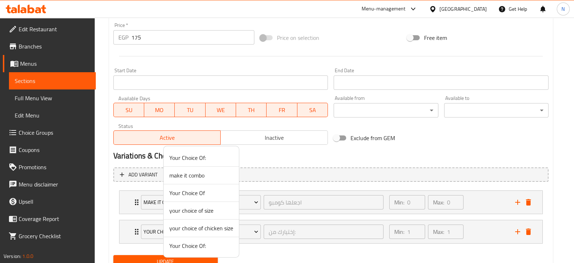
click at [216, 228] on span "your choice of chicken size" at bounding box center [201, 227] width 64 height 9
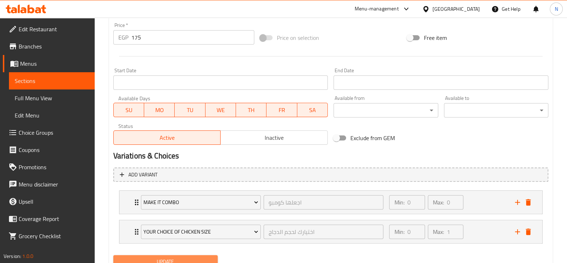
click at [207, 255] on button "Update" at bounding box center [165, 261] width 104 height 13
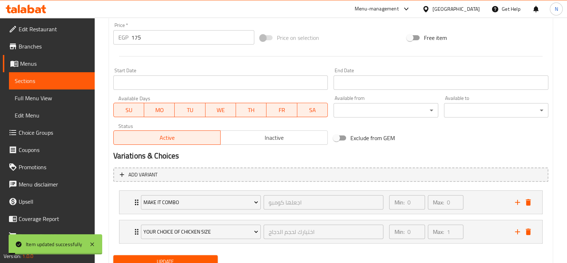
scroll to position [0, 0]
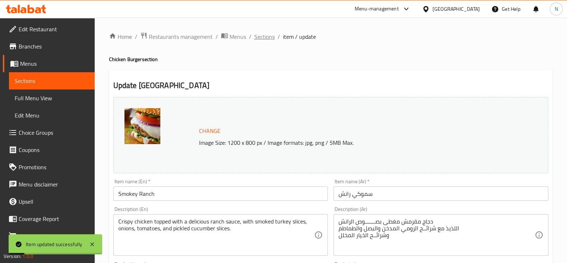
click at [259, 38] on span "Sections" at bounding box center [264, 36] width 20 height 9
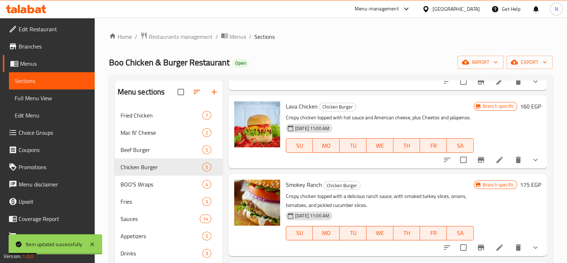
scroll to position [100, 0]
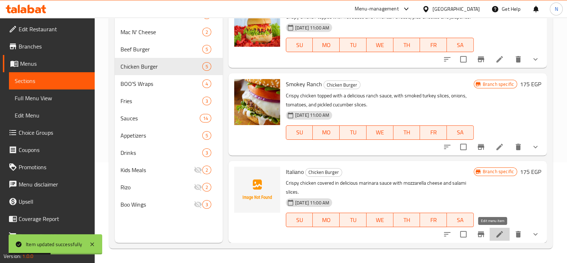
click at [496, 234] on icon at bounding box center [499, 234] width 9 height 9
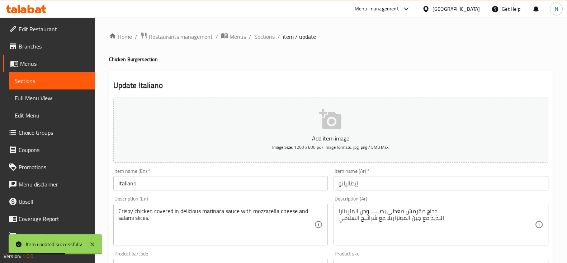
scroll to position [256, 0]
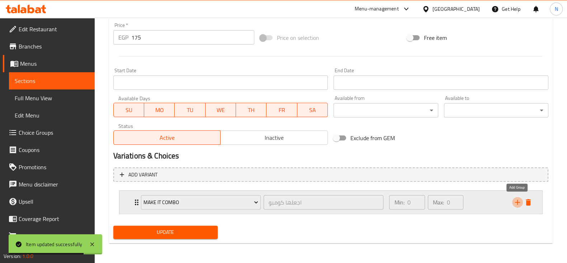
click at [515, 200] on icon "add" at bounding box center [517, 202] width 9 height 9
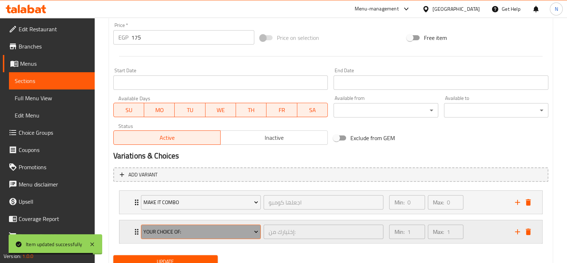
click at [248, 229] on span "Your Choice Of:" at bounding box center [200, 231] width 115 height 9
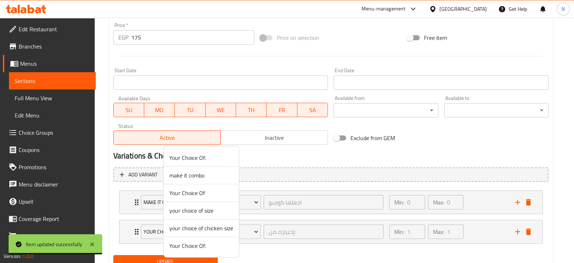
click at [217, 229] on span "your choice of chicken size" at bounding box center [201, 227] width 64 height 9
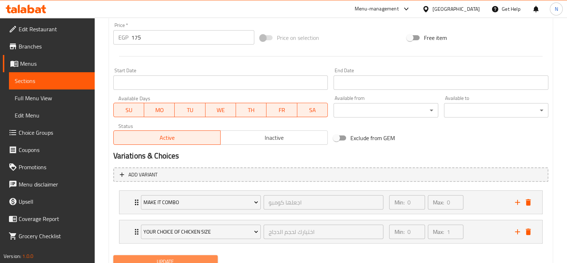
click at [209, 255] on button "Update" at bounding box center [165, 261] width 104 height 13
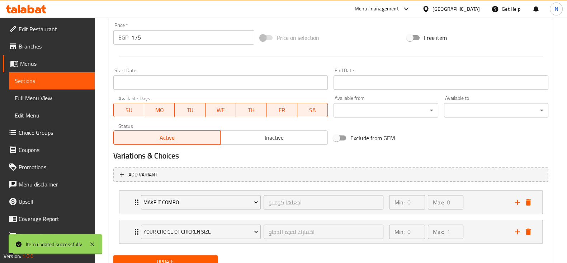
scroll to position [0, 0]
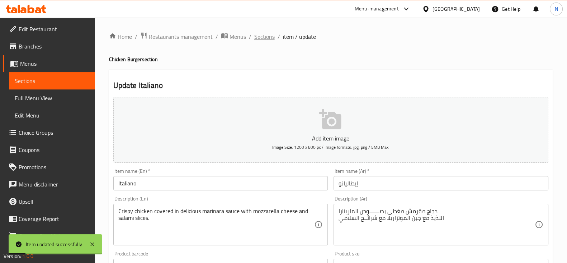
click at [257, 35] on span "Sections" at bounding box center [264, 36] width 20 height 9
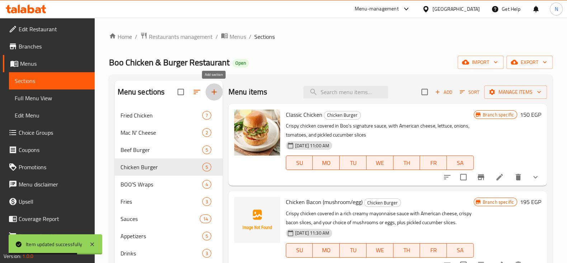
click at [216, 93] on icon "button" at bounding box center [214, 92] width 9 height 9
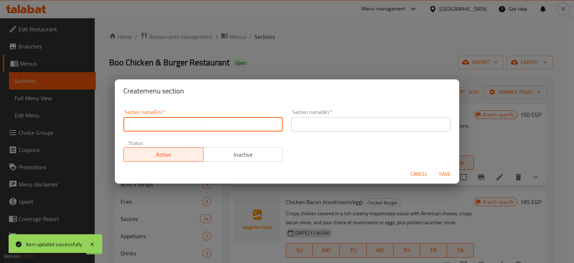
click at [215, 128] on input "text" at bounding box center [202, 124] width 159 height 14
type input "New Offers"
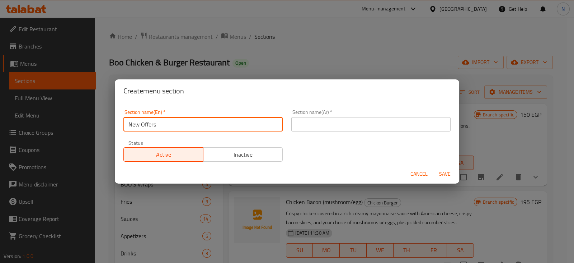
click at [319, 125] on input "text" at bounding box center [370, 124] width 159 height 14
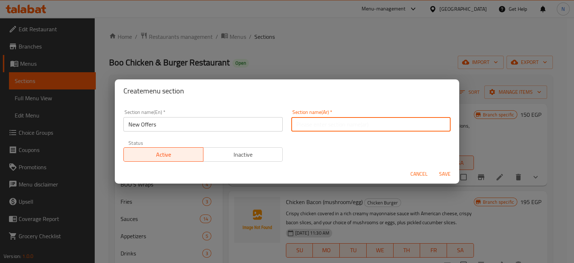
type input "عروض"
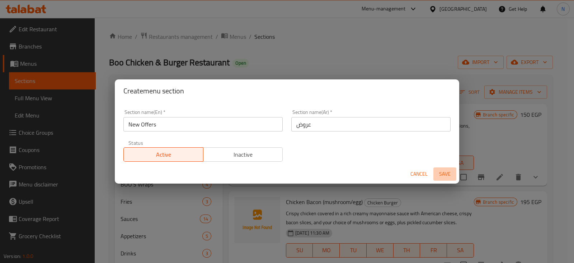
click at [442, 174] on span "Save" at bounding box center [444, 173] width 17 height 9
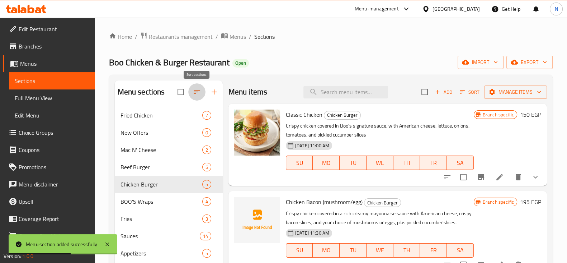
click at [194, 94] on icon "button" at bounding box center [197, 92] width 9 height 9
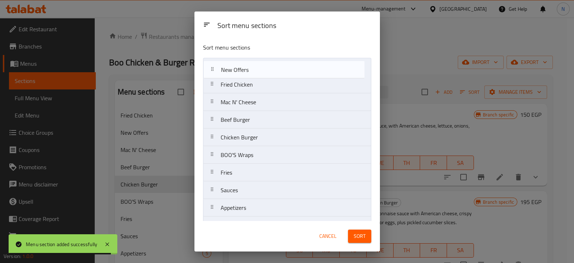
drag, startPoint x: 256, startPoint y: 89, endPoint x: 258, endPoint y: 68, distance: 21.6
click at [258, 68] on nav "Fried Chicken New Offers Mac N' Cheese Beef Burger Chicken Burger BOO'S Wraps F…" at bounding box center [287, 172] width 168 height 229
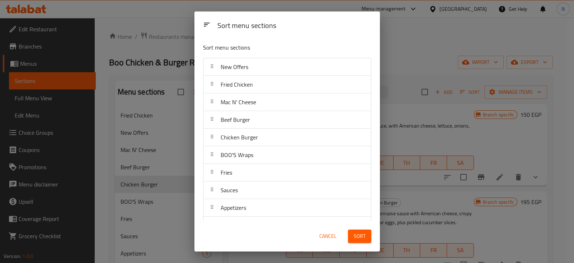
click at [362, 239] on span "Sort" at bounding box center [360, 235] width 12 height 9
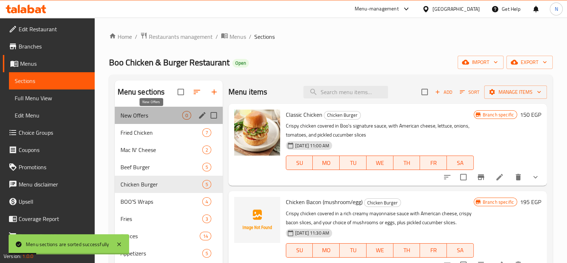
click at [161, 116] on span "New Offers" at bounding box center [152, 115] width 62 height 9
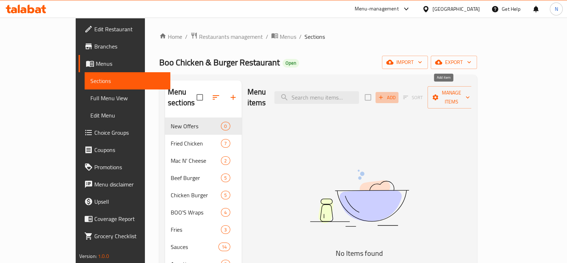
click at [397, 93] on span "Add" at bounding box center [386, 97] width 19 height 8
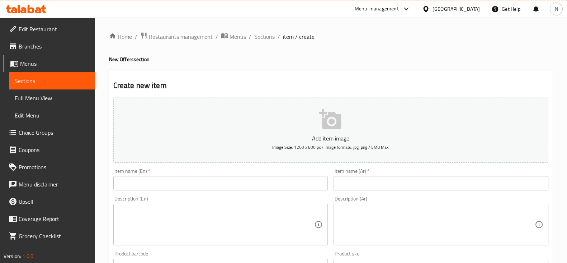
click at [226, 182] on input "text" at bounding box center [220, 183] width 215 height 14
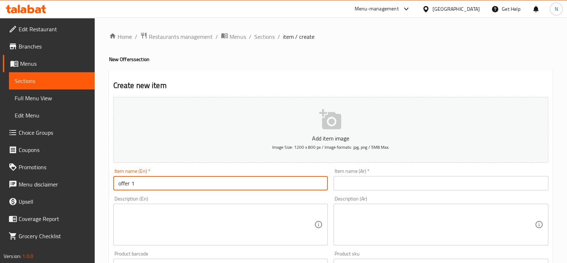
type input "offer 1"
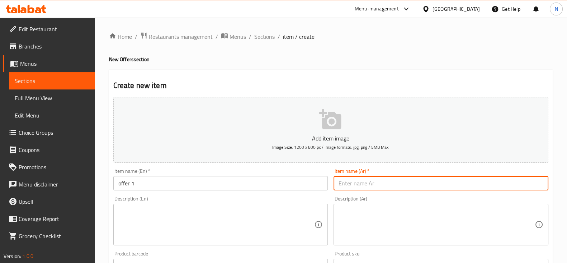
click at [370, 180] on input "text" at bounding box center [441, 183] width 215 height 14
type input "عرض 1"
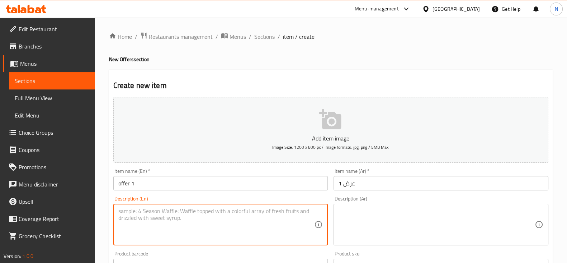
click at [267, 229] on textarea at bounding box center [216, 224] width 196 height 34
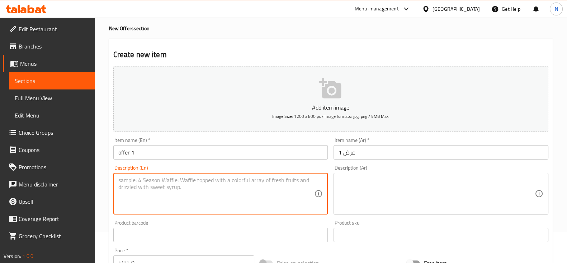
scroll to position [31, 0]
drag, startPoint x: 206, startPoint y: 178, endPoint x: 113, endPoint y: 175, distance: 93.3
click at [113, 175] on div "2 mac&cheese, 2 classic burger Description (En)" at bounding box center [220, 193] width 215 height 42
type textarea "2 mac&cheese, 2 classic burger"
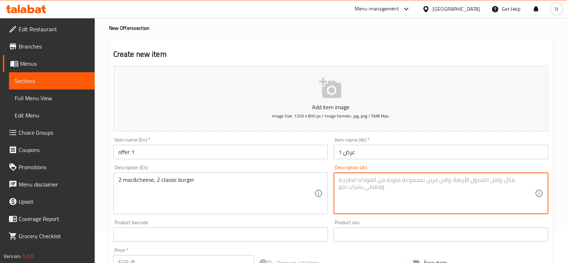
click at [396, 185] on textarea at bounding box center [437, 193] width 196 height 34
paste textarea "2 ماك اند تشيز، 2 برجر كلاسيكي"
type textarea "2 ماك اند تشيز، 2 برجر كلاسيكي"
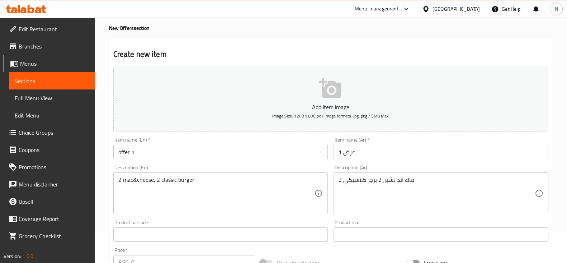
click at [307, 163] on div "Description (En) 2 mac&cheese, 2 classic burger Description (En)" at bounding box center [220, 189] width 221 height 55
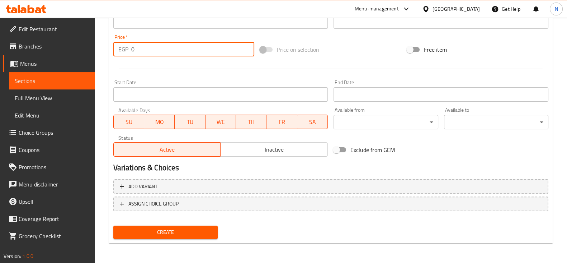
click at [215, 52] on input "0" at bounding box center [192, 49] width 123 height 14
type input "630"
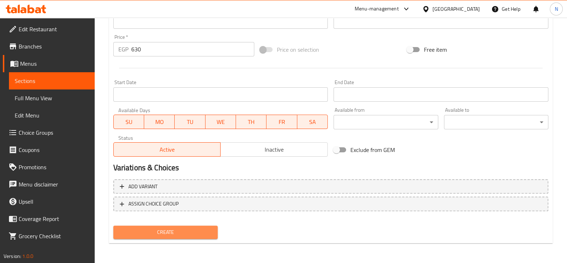
click at [197, 232] on span "Create" at bounding box center [165, 231] width 93 height 9
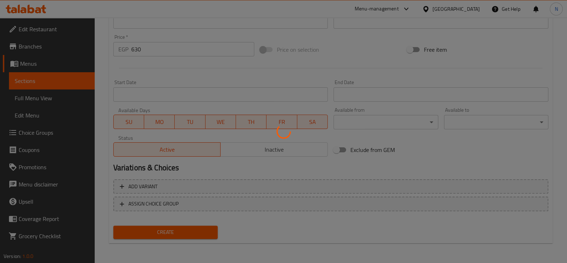
type input "0"
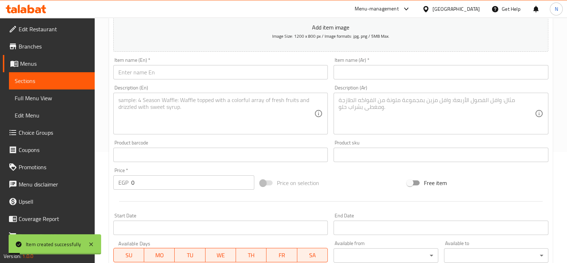
scroll to position [110, 0]
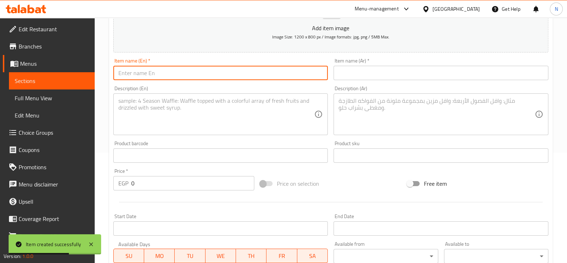
click at [223, 76] on input "text" at bounding box center [220, 73] width 215 height 14
type input "Offer 2"
click at [358, 69] on input "text" at bounding box center [441, 73] width 215 height 14
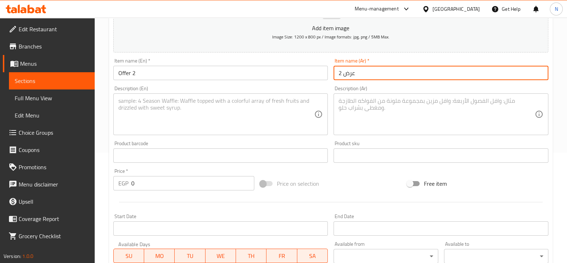
type input "عرض 2"
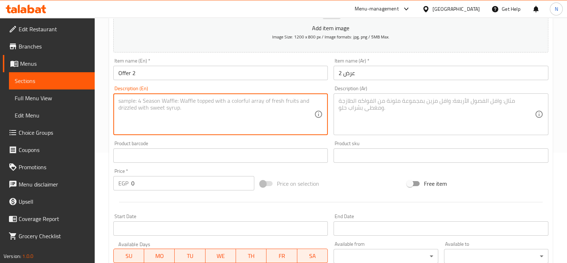
click at [303, 98] on textarea at bounding box center [216, 114] width 196 height 34
drag, startPoint x: 233, startPoint y: 102, endPoint x: 114, endPoint y: 96, distance: 119.6
click at [114, 96] on div "2 classic beef burger, 2 classic chicken burger Description (En)" at bounding box center [220, 114] width 215 height 42
type textarea "2 classic beef burger, 2 classic chicken burger"
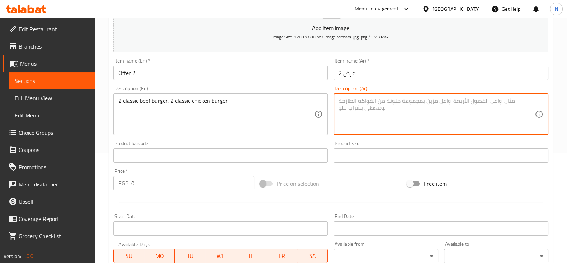
click at [396, 118] on textarea at bounding box center [437, 114] width 196 height 34
paste textarea "2 برجر لحم بقري كلاسيكي، 2 برجر دجاج كلاسيكي"
type textarea "2 برجر لحم بقري كلاسيكي، 2 برجر دجاج كلاسيكي"
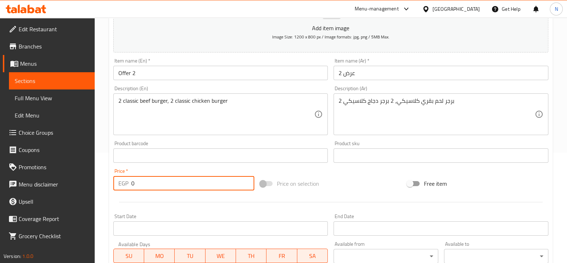
click at [209, 185] on input "0" at bounding box center [192, 183] width 123 height 14
type input "650"
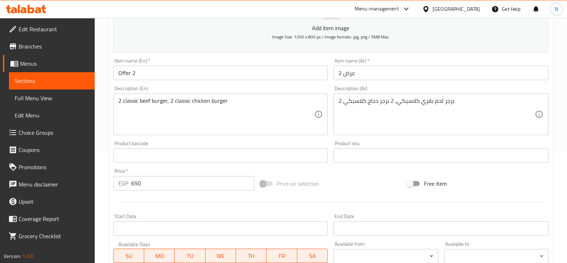
click at [362, 191] on div "Price on selection" at bounding box center [330, 183] width 147 height 19
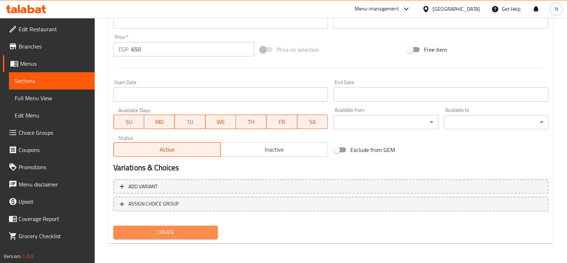
click at [185, 233] on span "Create" at bounding box center [165, 231] width 93 height 9
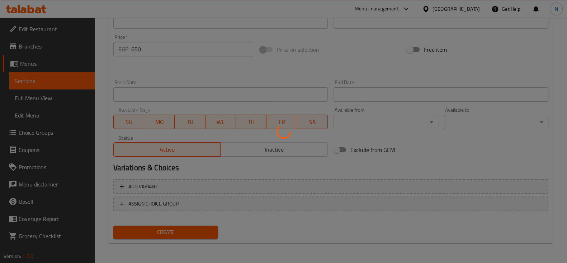
click at [185, 233] on div at bounding box center [283, 131] width 567 height 263
type input "0"
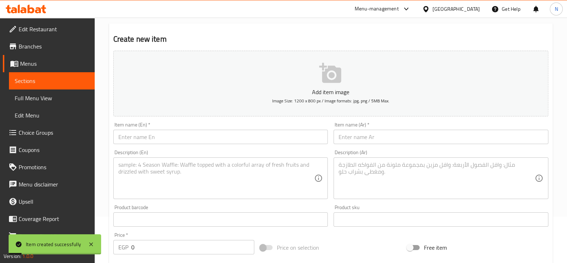
scroll to position [0, 0]
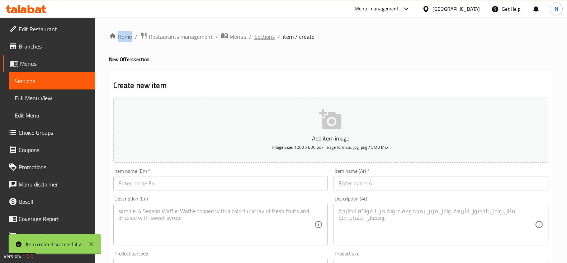
click at [265, 38] on span "Sections" at bounding box center [264, 36] width 20 height 9
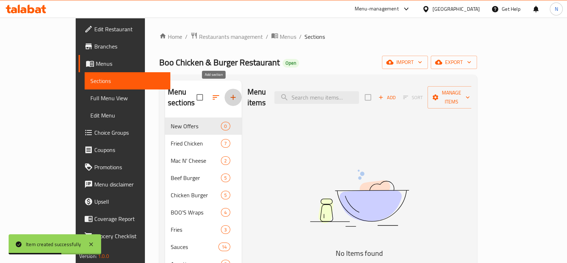
click at [231, 95] on icon "button" at bounding box center [233, 97] width 5 height 5
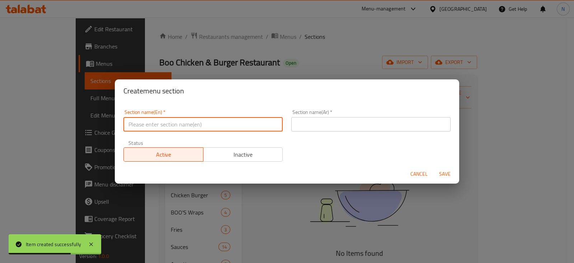
click at [223, 118] on input "text" at bounding box center [202, 124] width 159 height 14
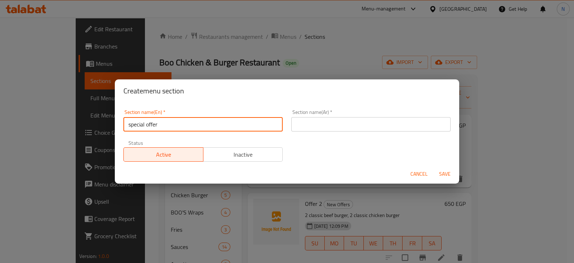
type input "special offer"
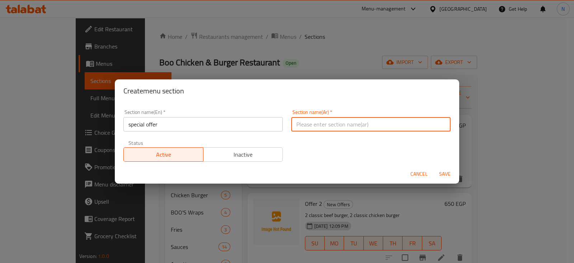
click at [301, 129] on input "text" at bounding box center [370, 124] width 159 height 14
type input "عرض خاص"
click at [439, 169] on span "Save" at bounding box center [444, 173] width 17 height 9
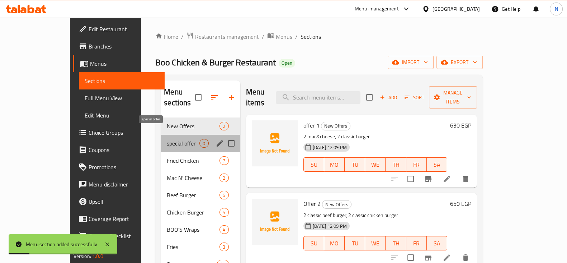
click at [167, 139] on span "special offer" at bounding box center [183, 143] width 33 height 9
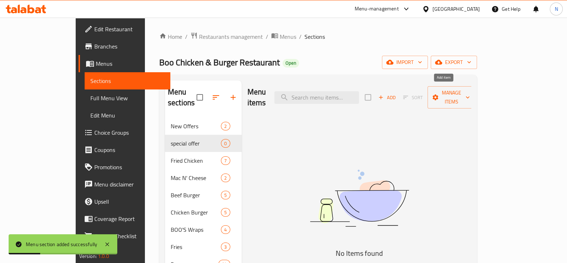
click at [397, 93] on span "Add" at bounding box center [386, 97] width 19 height 8
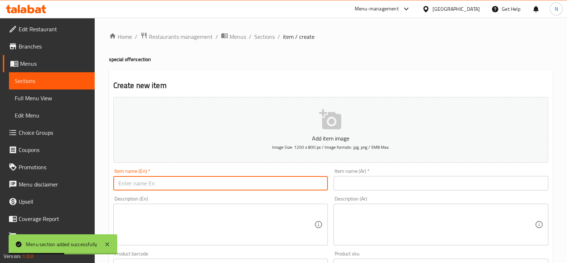
click at [283, 185] on input "text" at bounding box center [220, 183] width 215 height 14
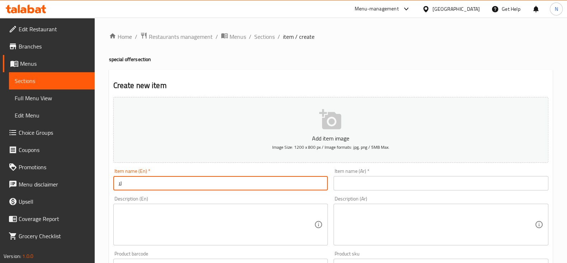
type input "ل"
type input "Burger offer"
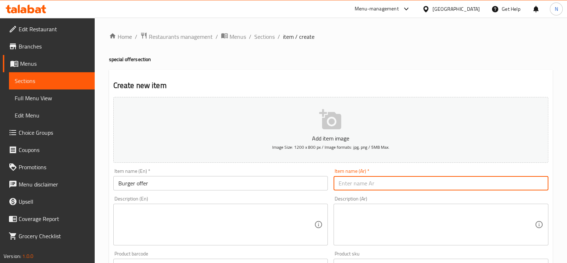
click at [352, 179] on input "text" at bounding box center [441, 183] width 215 height 14
type input "علرض البرجر"
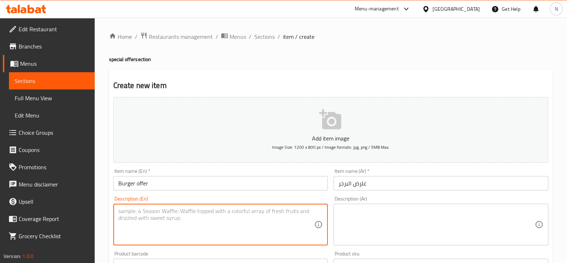
click at [239, 215] on textarea at bounding box center [216, 224] width 196 height 34
drag, startPoint x: 212, startPoint y: 213, endPoint x: 109, endPoint y: 209, distance: 102.3
type textarea "creamy mushroom burger combo"
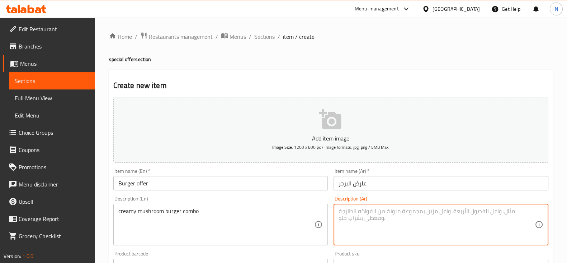
click at [394, 208] on textarea at bounding box center [437, 224] width 196 height 34
type textarea "[PERSON_NAME] برجر كومبو"
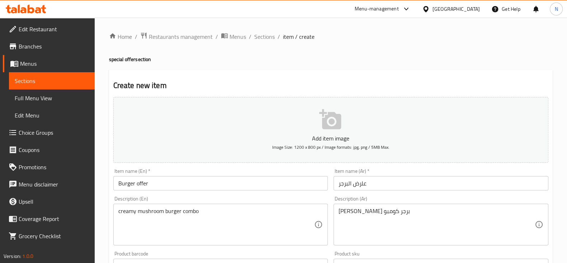
click at [335, 197] on div "Description (Ar) [PERSON_NAME] برجر كومبو Description (Ar)" at bounding box center [441, 220] width 215 height 49
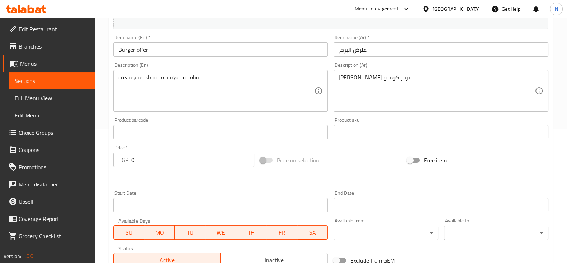
scroll to position [145, 0]
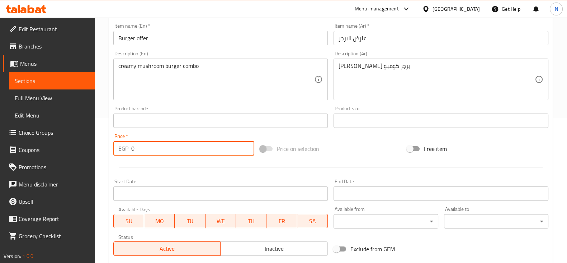
click at [175, 150] on input "0" at bounding box center [192, 148] width 123 height 14
type input "235"
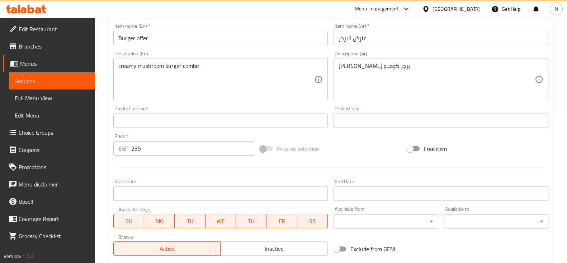
click at [289, 173] on div at bounding box center [330, 167] width 441 height 18
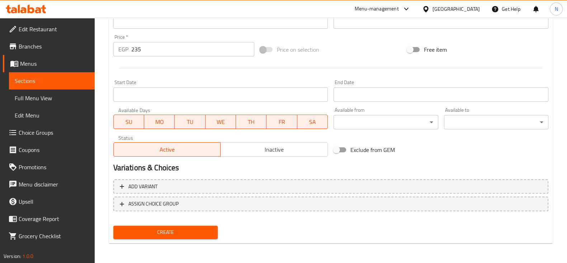
drag, startPoint x: 182, startPoint y: 242, endPoint x: 189, endPoint y: 234, distance: 10.2
click at [189, 234] on div "Create new item Add item image Image Size: 1200 x 800 px / Image formats: jpg, …" at bounding box center [331, 35] width 444 height 418
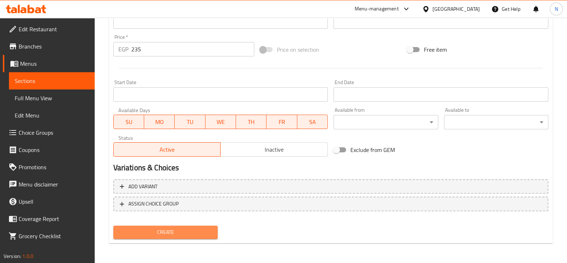
click at [189, 234] on span "Create" at bounding box center [165, 231] width 93 height 9
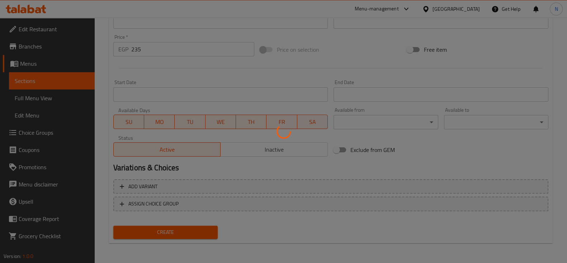
type input "0"
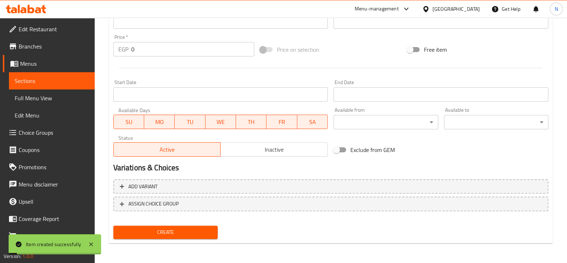
scroll to position [0, 0]
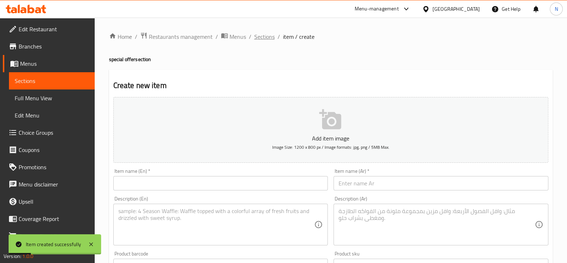
drag, startPoint x: 269, startPoint y: 42, endPoint x: 268, endPoint y: 37, distance: 5.4
click at [268, 37] on div "Home / Restaurants management / Menus / Sections / item / create special offer …" at bounding box center [331, 262] width 444 height 461
click at [268, 37] on span "Sections" at bounding box center [264, 36] width 20 height 9
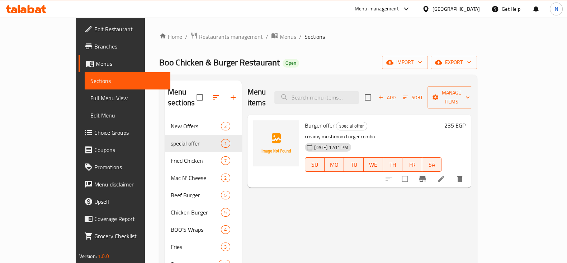
click at [27, 5] on icon at bounding box center [26, 9] width 41 height 9
